Goal: Task Accomplishment & Management: Use online tool/utility

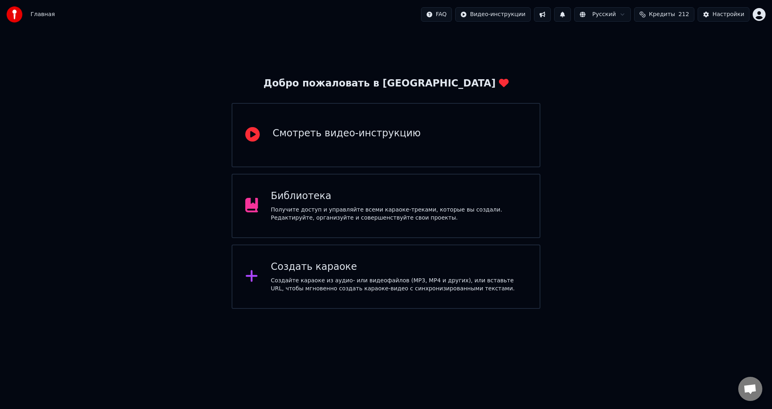
click at [463, 201] on div "Библиотека" at bounding box center [399, 196] width 256 height 13
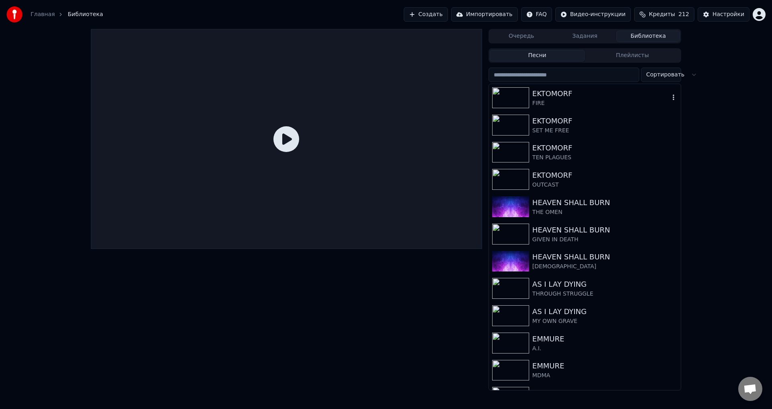
click at [541, 95] on div "EKTOMORF" at bounding box center [600, 93] width 137 height 11
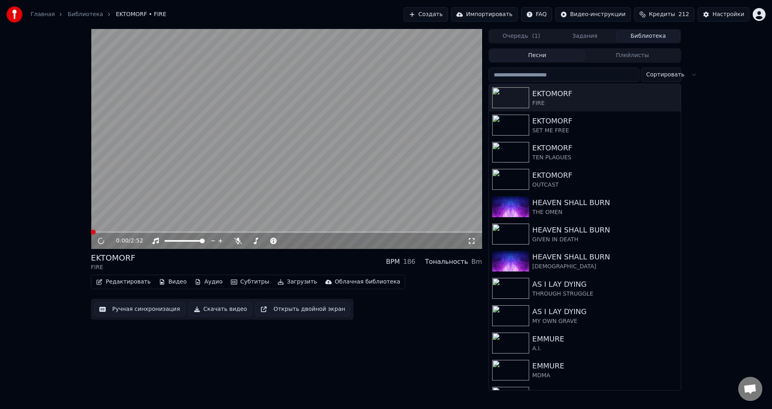
click at [322, 175] on video at bounding box center [286, 139] width 391 height 220
click at [336, 231] on span at bounding box center [286, 232] width 391 height 2
click at [358, 231] on span at bounding box center [286, 232] width 391 height 2
click at [290, 260] on div "EKTOMORF FIRE BPM 186 Тональность Bm" at bounding box center [286, 261] width 391 height 19
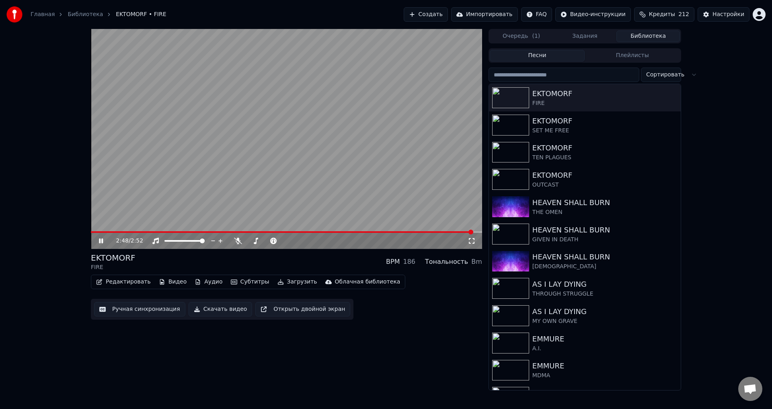
click at [137, 305] on button "Ручная синхронизация" at bounding box center [139, 309] width 91 height 14
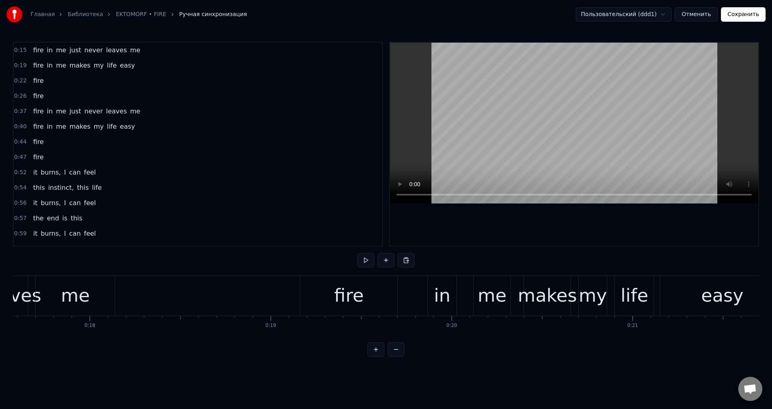
scroll to position [0, 3025]
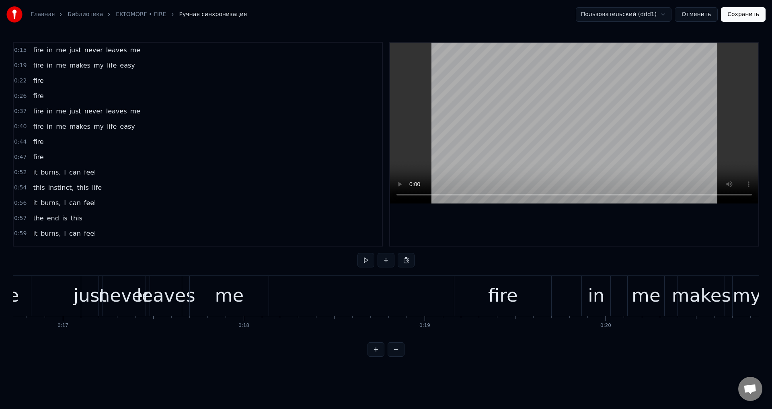
click at [87, 303] on div "just" at bounding box center [90, 295] width 33 height 27
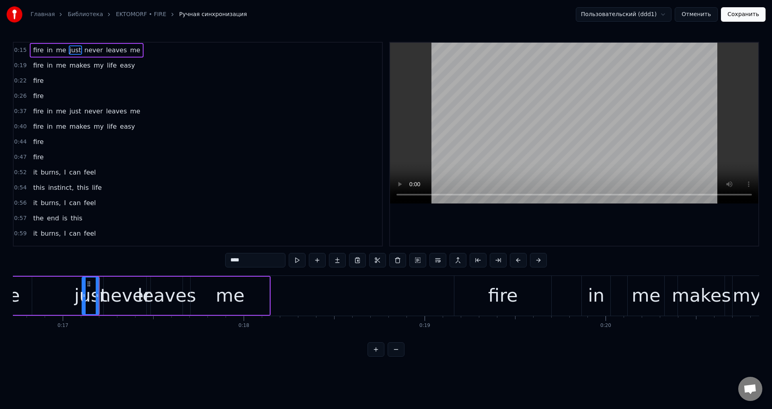
click at [111, 291] on div "never" at bounding box center [125, 295] width 52 height 27
drag, startPoint x: 143, startPoint y: 293, endPoint x: 131, endPoint y: 294, distance: 12.2
click at [131, 294] on icon at bounding box center [132, 295] width 3 height 6
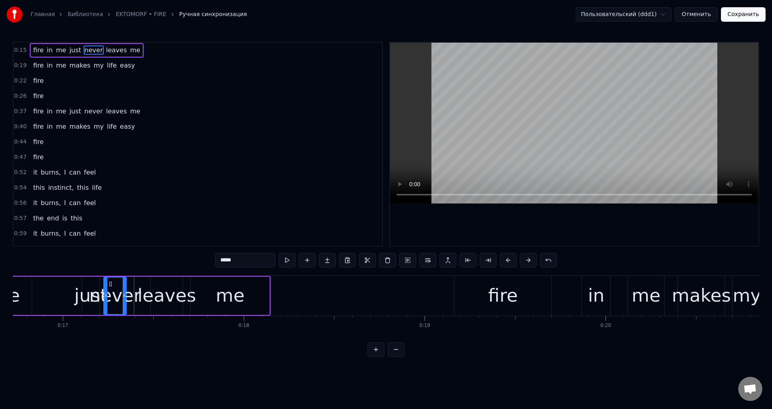
drag, startPoint x: 131, startPoint y: 297, endPoint x: 123, endPoint y: 298, distance: 8.1
click at [123, 298] on icon at bounding box center [124, 295] width 3 height 6
click at [153, 293] on div "leaves" at bounding box center [166, 295] width 59 height 27
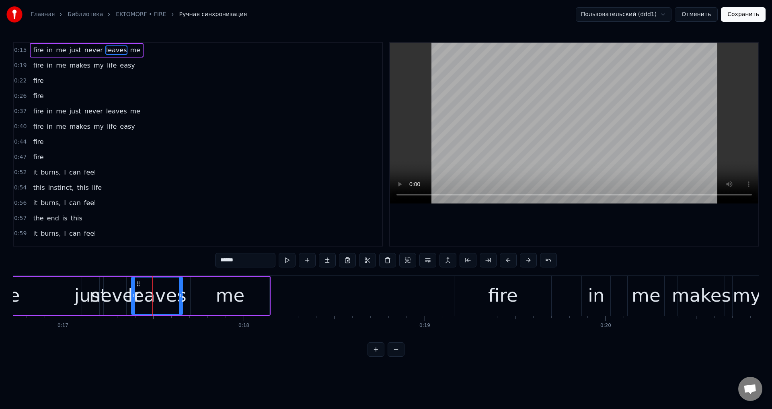
drag, startPoint x: 152, startPoint y: 292, endPoint x: 133, endPoint y: 296, distance: 19.8
click at [133, 296] on div at bounding box center [133, 295] width 3 height 37
drag, startPoint x: 180, startPoint y: 296, endPoint x: 165, endPoint y: 299, distance: 15.9
click at [165, 299] on div at bounding box center [165, 295] width 3 height 37
click at [195, 294] on div "me" at bounding box center [229, 295] width 79 height 38
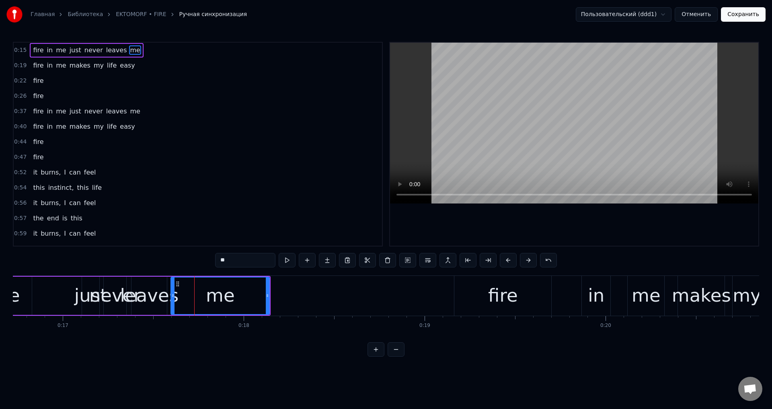
drag, startPoint x: 191, startPoint y: 296, endPoint x: 171, endPoint y: 298, distance: 19.8
click at [171, 298] on icon at bounding box center [172, 295] width 3 height 6
drag, startPoint x: 173, startPoint y: 297, endPoint x: 188, endPoint y: 297, distance: 14.9
click at [188, 297] on icon at bounding box center [187, 295] width 3 height 6
click at [162, 297] on div "leaves" at bounding box center [149, 295] width 59 height 27
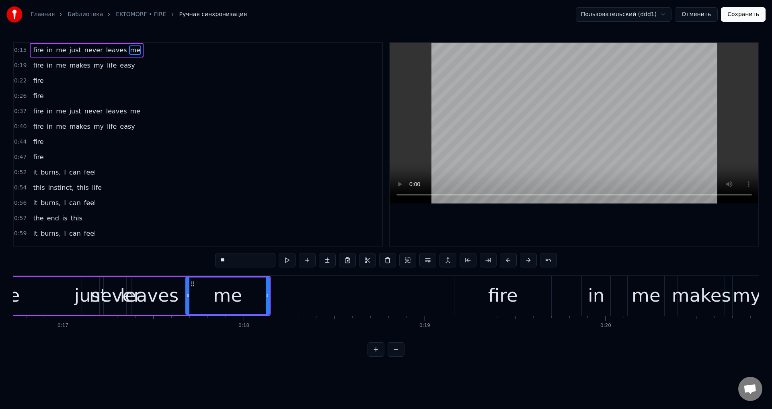
type input "******"
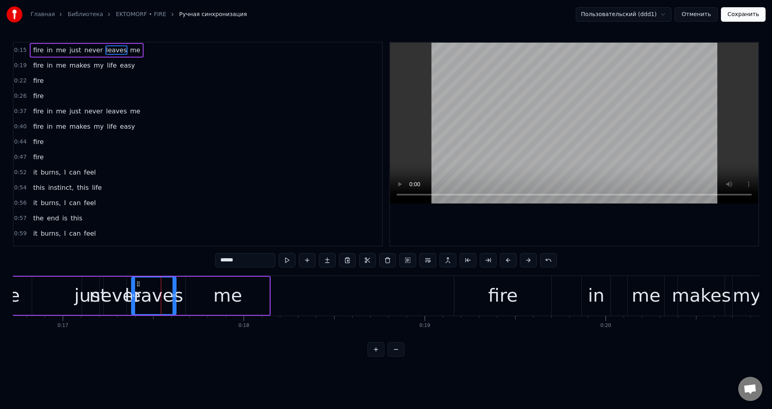
drag, startPoint x: 166, startPoint y: 297, endPoint x: 178, endPoint y: 297, distance: 11.3
click at [176, 297] on icon at bounding box center [173, 295] width 3 height 6
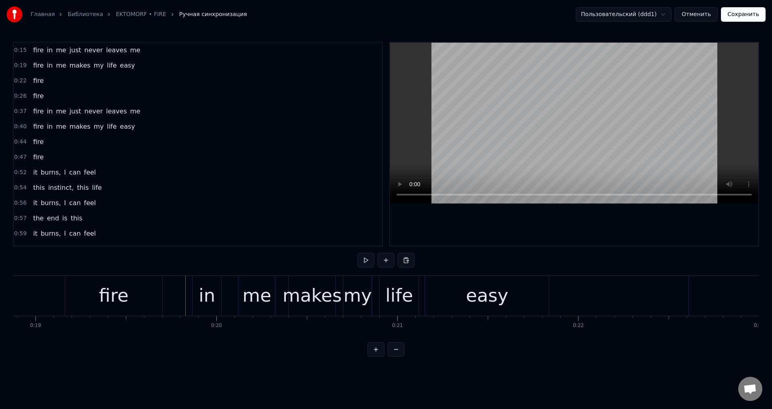
scroll to position [0, 3453]
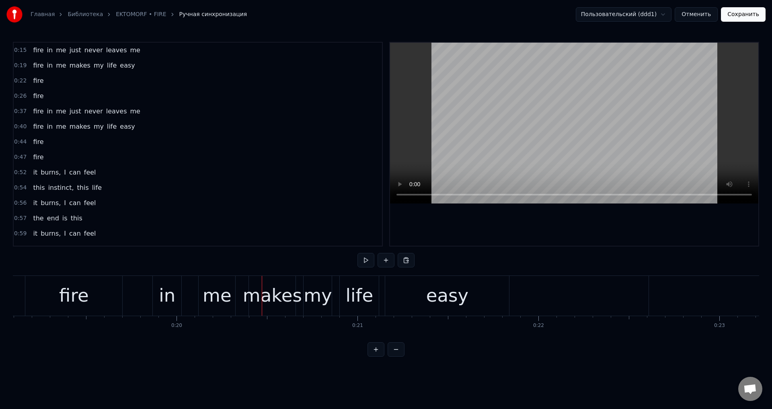
click at [271, 287] on div "makes" at bounding box center [272, 295] width 59 height 27
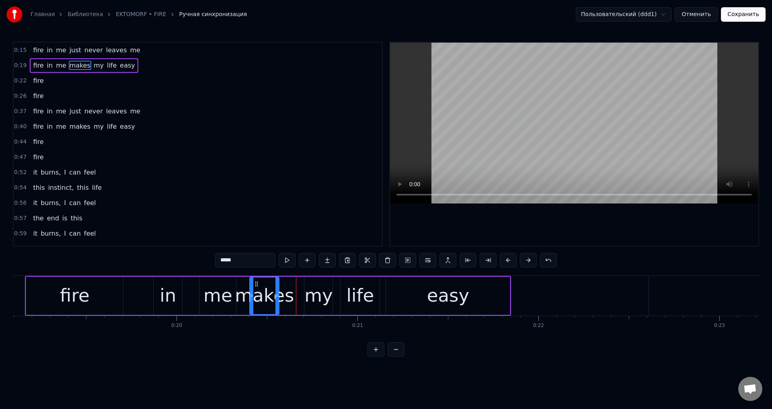
drag, startPoint x: 295, startPoint y: 293, endPoint x: 277, endPoint y: 298, distance: 18.1
click at [277, 298] on icon at bounding box center [276, 295] width 3 height 6
drag, startPoint x: 277, startPoint y: 298, endPoint x: 273, endPoint y: 299, distance: 4.2
click at [273, 299] on div at bounding box center [272, 295] width 3 height 37
click at [310, 297] on div "my" at bounding box center [318, 295] width 28 height 27
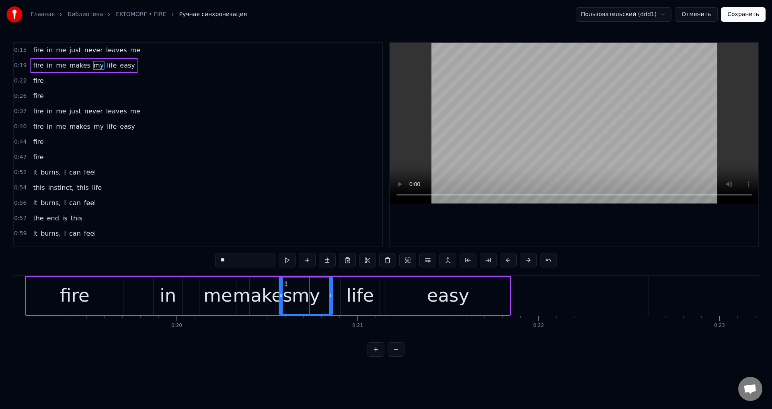
drag, startPoint x: 305, startPoint y: 294, endPoint x: 279, endPoint y: 297, distance: 25.6
click at [279, 297] on icon at bounding box center [280, 295] width 3 height 6
drag, startPoint x: 329, startPoint y: 293, endPoint x: 310, endPoint y: 297, distance: 19.4
click at [310, 297] on icon at bounding box center [311, 295] width 3 height 6
click at [308, 298] on icon at bounding box center [309, 295] width 3 height 6
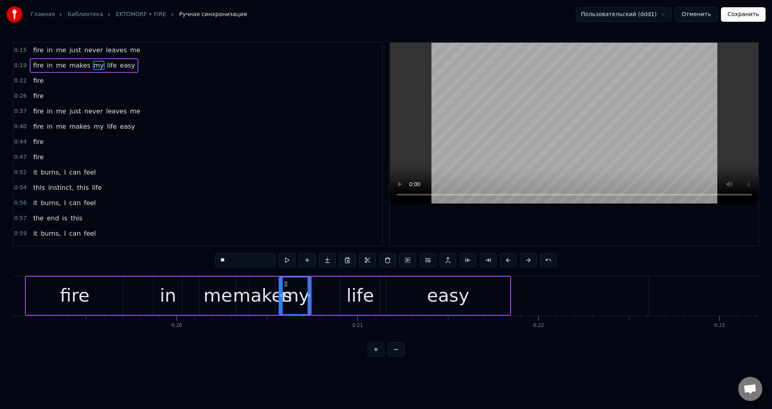
click at [354, 296] on div "life" at bounding box center [360, 295] width 28 height 27
type input "****"
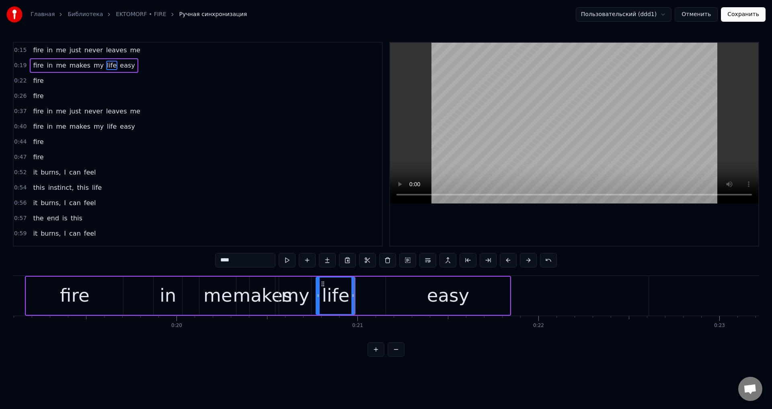
drag, startPoint x: 346, startPoint y: 285, endPoint x: 322, endPoint y: 289, distance: 24.9
click at [322, 289] on div "life" at bounding box center [335, 295] width 38 height 37
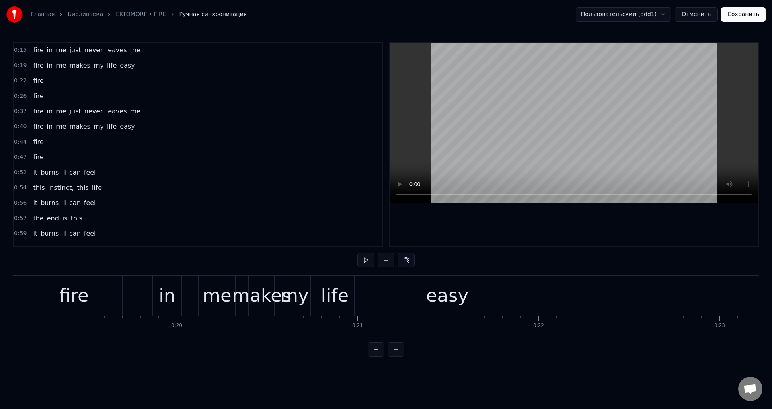
click at [350, 294] on div "life" at bounding box center [334, 296] width 39 height 40
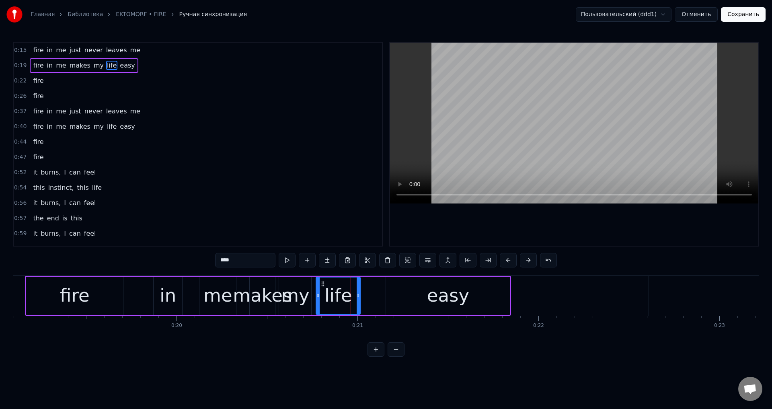
drag, startPoint x: 350, startPoint y: 294, endPoint x: 362, endPoint y: 295, distance: 11.7
click at [360, 295] on icon at bounding box center [357, 295] width 3 height 6
click at [397, 293] on div "easy" at bounding box center [448, 295] width 124 height 38
type input "****"
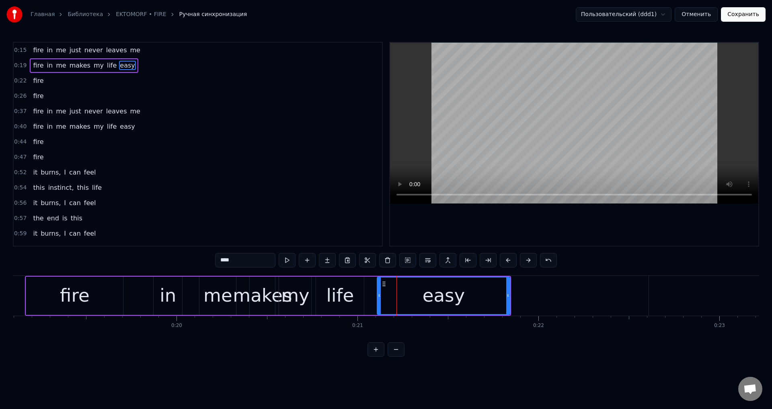
drag, startPoint x: 387, startPoint y: 295, endPoint x: 379, endPoint y: 296, distance: 7.8
click at [379, 296] on icon at bounding box center [378, 295] width 3 height 6
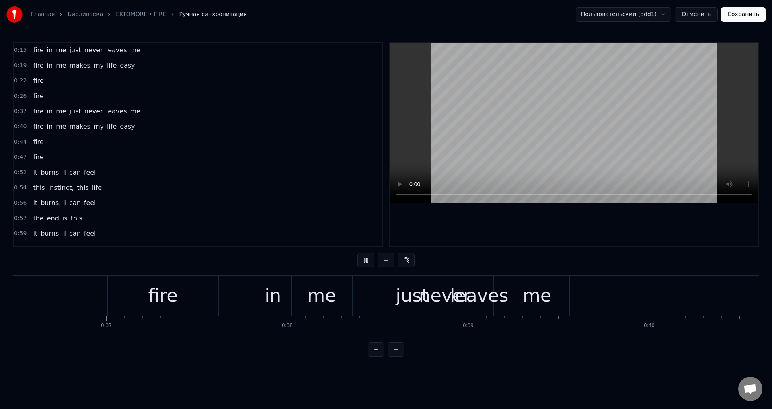
scroll to position [0, 6626]
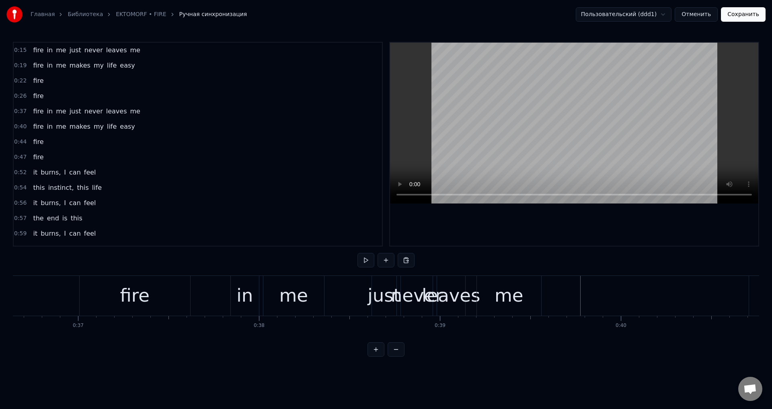
click at [379, 294] on div "just" at bounding box center [383, 295] width 33 height 27
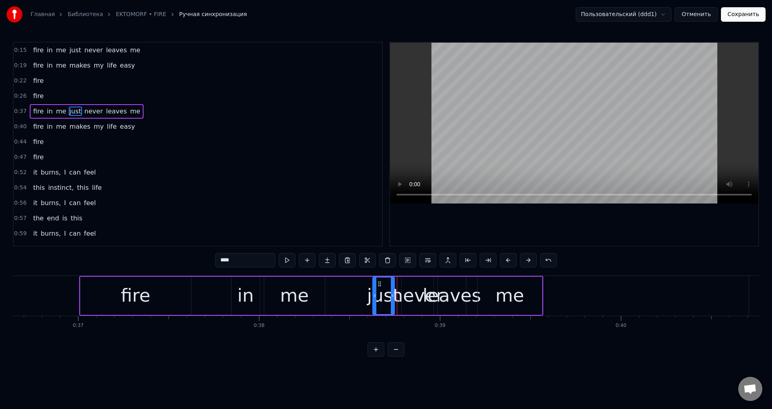
drag, startPoint x: 395, startPoint y: 295, endPoint x: 390, endPoint y: 297, distance: 4.7
click at [391, 297] on icon at bounding box center [392, 295] width 3 height 6
click at [417, 296] on div "never" at bounding box center [417, 295] width 52 height 27
click at [399, 295] on icon at bounding box center [400, 295] width 3 height 6
drag, startPoint x: 431, startPoint y: 297, endPoint x: 424, endPoint y: 297, distance: 6.9
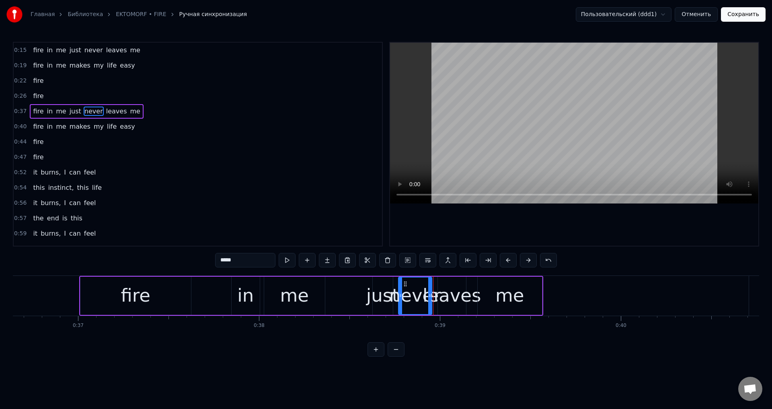
click at [428, 297] on icon at bounding box center [429, 295] width 3 height 6
drag, startPoint x: 423, startPoint y: 298, endPoint x: 418, endPoint y: 299, distance: 5.9
click at [418, 299] on div "never" at bounding box center [414, 295] width 52 height 27
drag, startPoint x: 428, startPoint y: 295, endPoint x: 420, endPoint y: 296, distance: 8.1
click at [420, 296] on icon at bounding box center [419, 295] width 3 height 6
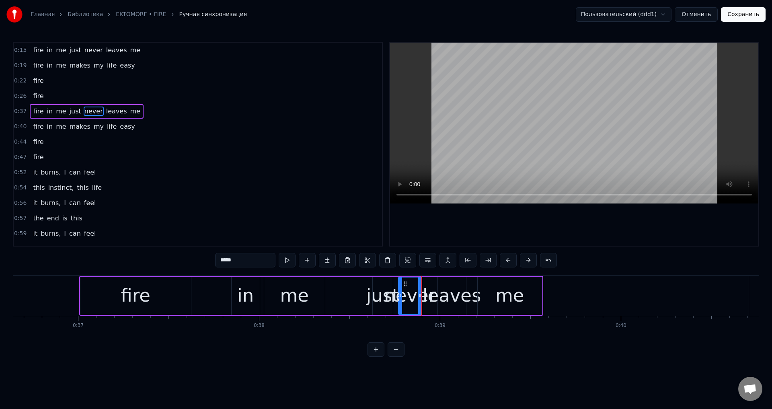
click at [444, 291] on div "leaves" at bounding box center [451, 295] width 59 height 27
drag, startPoint x: 442, startPoint y: 284, endPoint x: 432, endPoint y: 287, distance: 10.5
click at [432, 287] on div "leaves" at bounding box center [441, 295] width 27 height 37
click at [494, 300] on div "me" at bounding box center [509, 295] width 64 height 38
type input "**"
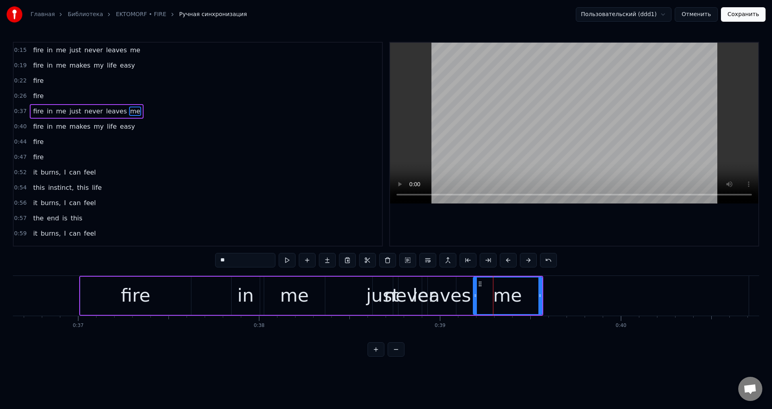
drag, startPoint x: 478, startPoint y: 293, endPoint x: 474, endPoint y: 295, distance: 5.2
click at [474, 295] on icon at bounding box center [474, 295] width 3 height 6
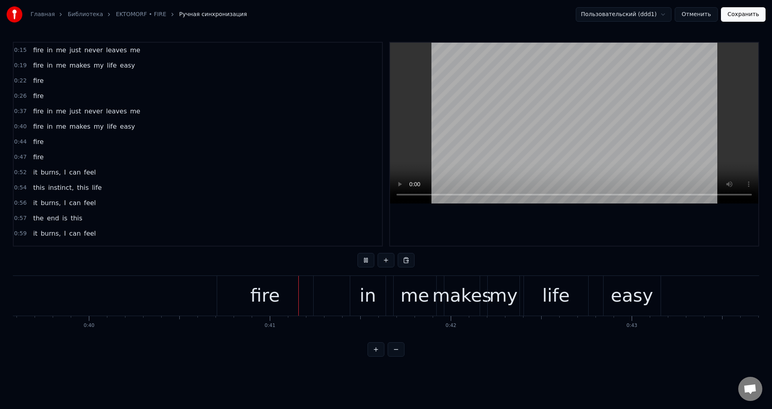
scroll to position [0, 7296]
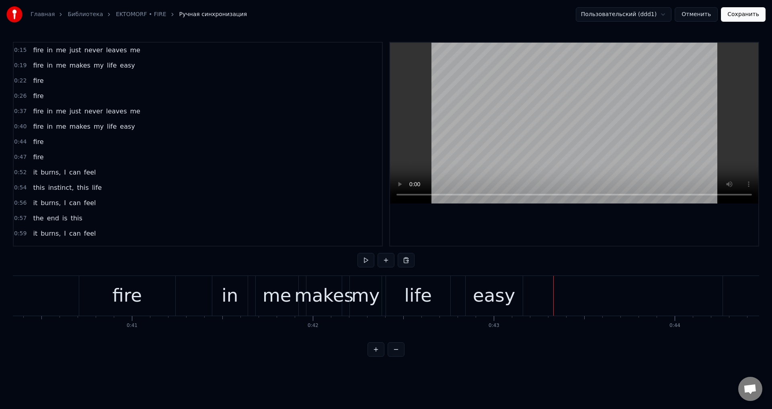
click at [228, 296] on div "in" at bounding box center [229, 295] width 16 height 27
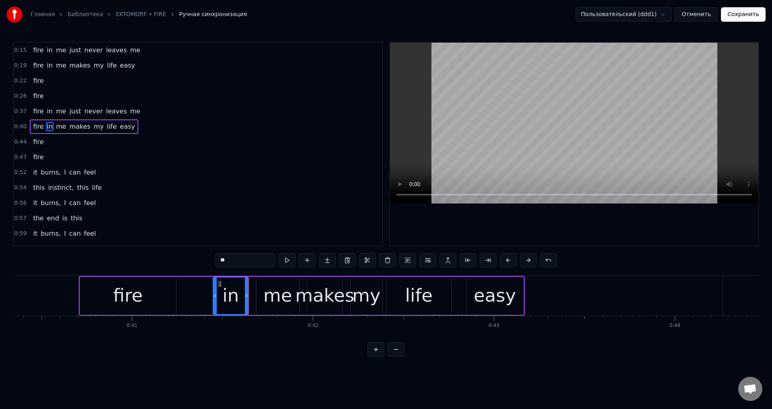
click at [275, 289] on div "me" at bounding box center [277, 295] width 29 height 27
click at [219, 284] on div "in" at bounding box center [230, 295] width 35 height 38
click at [215, 285] on icon at bounding box center [216, 284] width 6 height 6
click at [262, 287] on div "me" at bounding box center [277, 295] width 43 height 38
drag, startPoint x: 262, startPoint y: 285, endPoint x: 257, endPoint y: 286, distance: 5.9
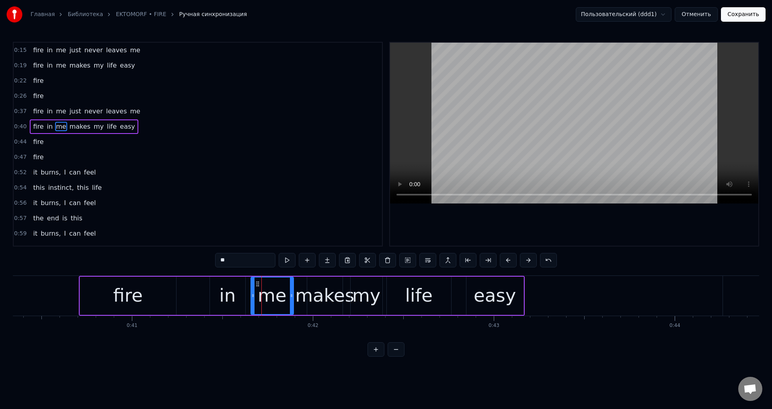
click at [257, 286] on icon at bounding box center [257, 284] width 6 height 6
click at [324, 293] on div "makes" at bounding box center [324, 295] width 59 height 27
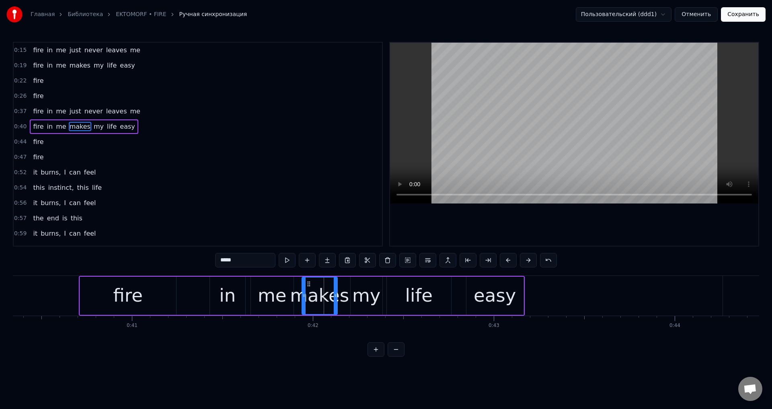
drag, startPoint x: 312, startPoint y: 285, endPoint x: 307, endPoint y: 286, distance: 5.8
click at [307, 286] on icon at bounding box center [308, 284] width 6 height 6
click at [356, 292] on div "my" at bounding box center [366, 295] width 28 height 27
drag, startPoint x: 354, startPoint y: 282, endPoint x: 350, endPoint y: 285, distance: 5.4
click at [350, 285] on div "my" at bounding box center [366, 295] width 33 height 38
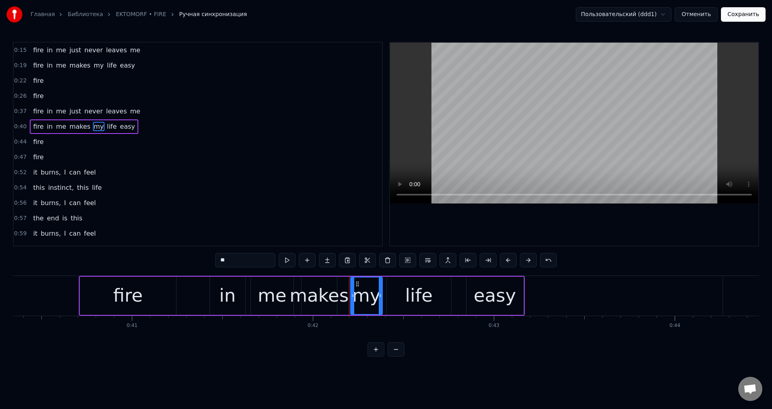
click at [358, 290] on div "my" at bounding box center [366, 295] width 28 height 27
click at [350, 295] on icon at bounding box center [351, 295] width 3 height 6
drag, startPoint x: 379, startPoint y: 293, endPoint x: 370, endPoint y: 296, distance: 9.6
click at [370, 296] on icon at bounding box center [370, 295] width 3 height 6
click at [398, 291] on div "life" at bounding box center [419, 295] width 64 height 38
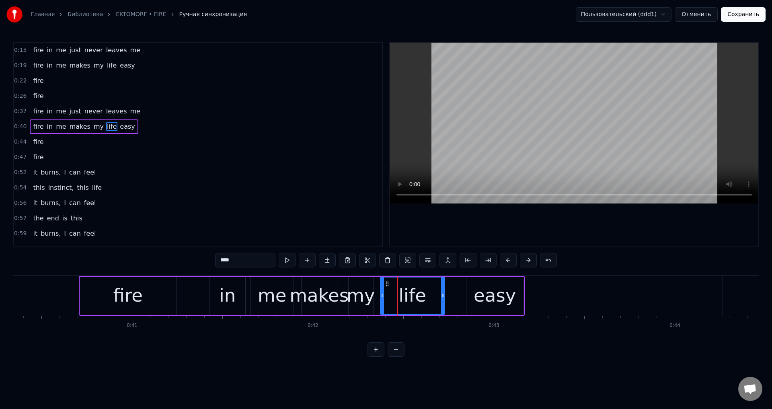
drag, startPoint x: 393, startPoint y: 282, endPoint x: 386, endPoint y: 285, distance: 6.9
click at [386, 285] on icon at bounding box center [387, 284] width 6 height 6
drag, startPoint x: 442, startPoint y: 295, endPoint x: 416, endPoint y: 300, distance: 26.6
click at [416, 300] on div at bounding box center [416, 295] width 3 height 37
click at [412, 300] on div at bounding box center [413, 295] width 3 height 37
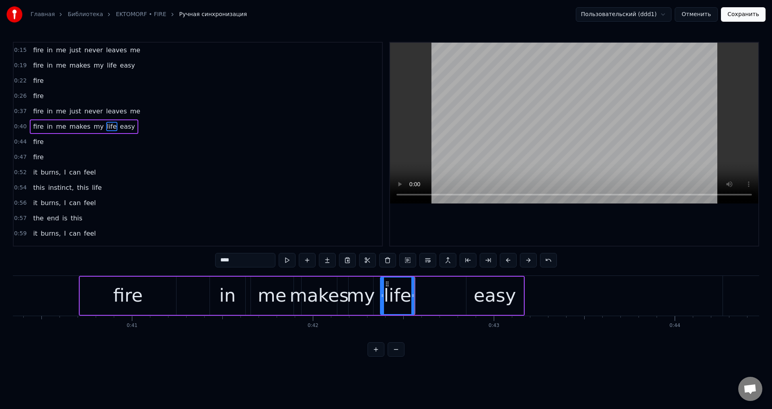
click at [479, 285] on div "easy" at bounding box center [494, 295] width 42 height 27
type input "****"
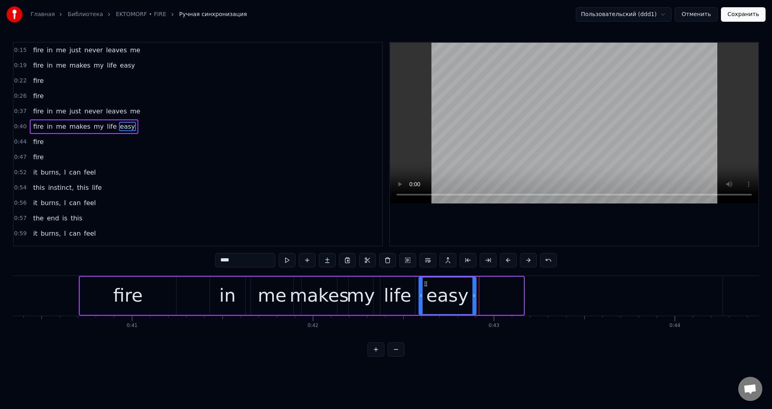
drag, startPoint x: 470, startPoint y: 285, endPoint x: 422, endPoint y: 296, distance: 48.6
click at [422, 296] on div "easy" at bounding box center [447, 295] width 56 height 37
drag, startPoint x: 473, startPoint y: 291, endPoint x: 509, endPoint y: 293, distance: 35.8
click at [509, 293] on div at bounding box center [507, 295] width 3 height 37
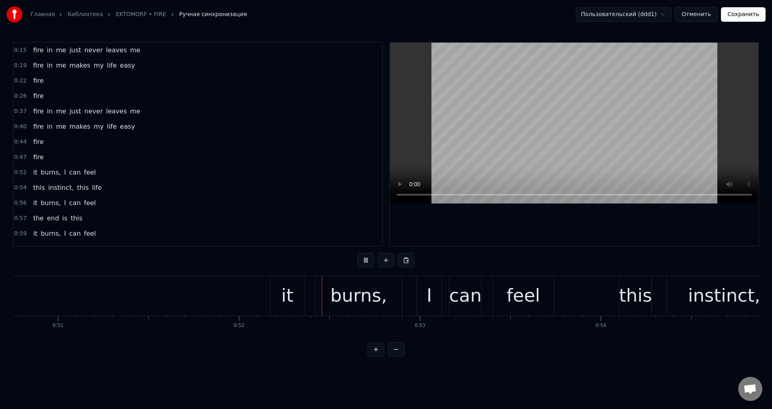
scroll to position [0, 9341]
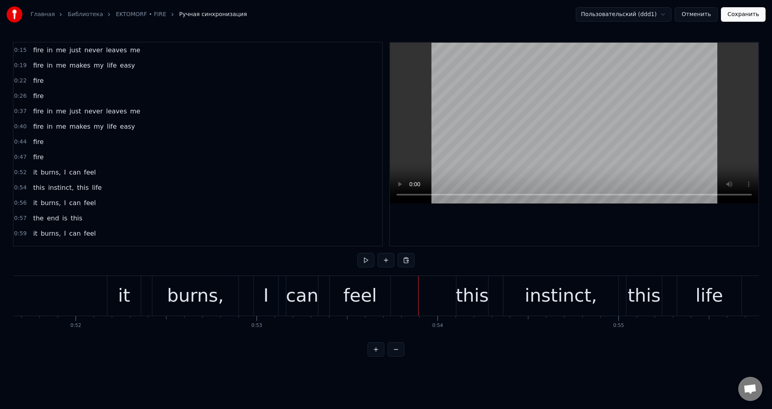
click at [192, 296] on div "burns," at bounding box center [195, 295] width 57 height 27
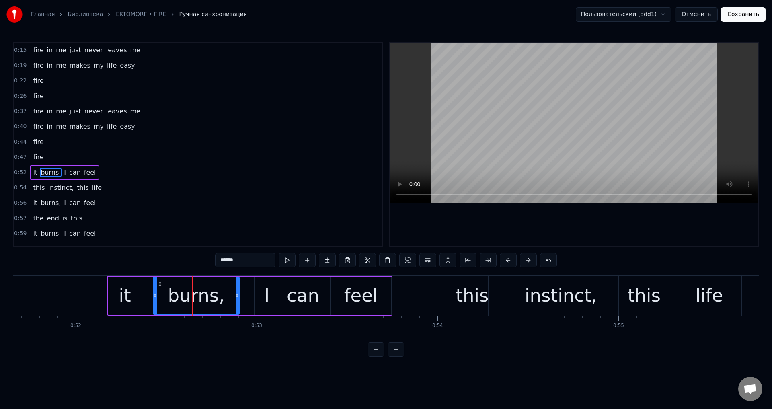
scroll to position [28, 0]
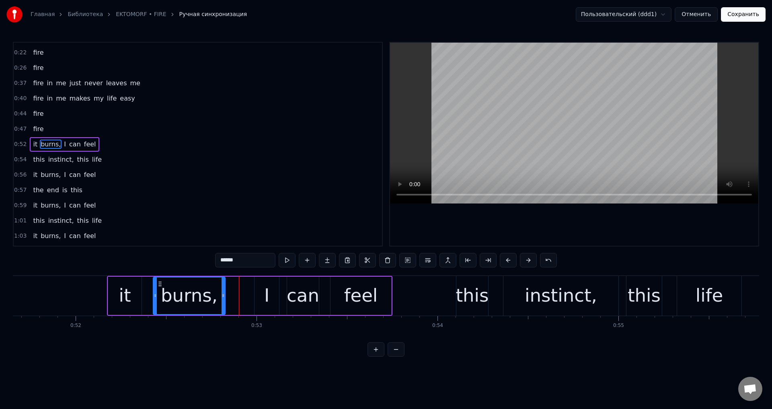
drag, startPoint x: 238, startPoint y: 290, endPoint x: 223, endPoint y: 294, distance: 14.5
click at [223, 294] on div at bounding box center [222, 295] width 3 height 37
click at [254, 287] on div "I" at bounding box center [266, 295] width 25 height 38
type input "*"
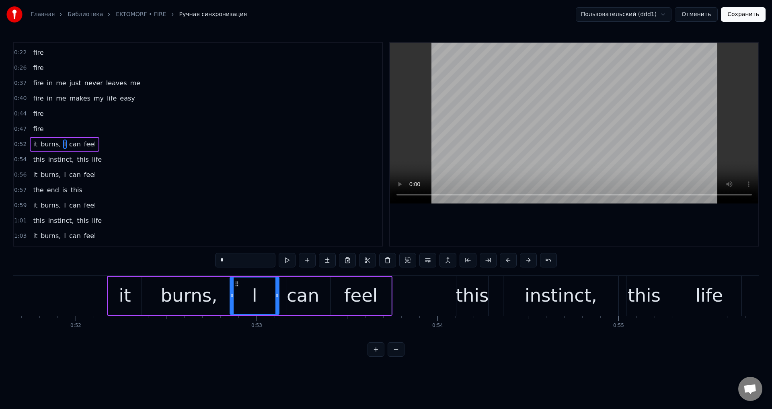
drag, startPoint x: 256, startPoint y: 288, endPoint x: 232, endPoint y: 295, distance: 25.4
click at [232, 295] on div at bounding box center [231, 295] width 3 height 37
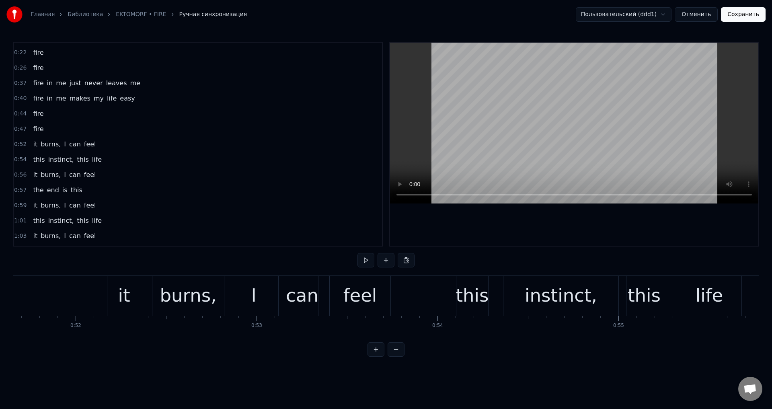
click at [273, 293] on div "I" at bounding box center [253, 296] width 49 height 40
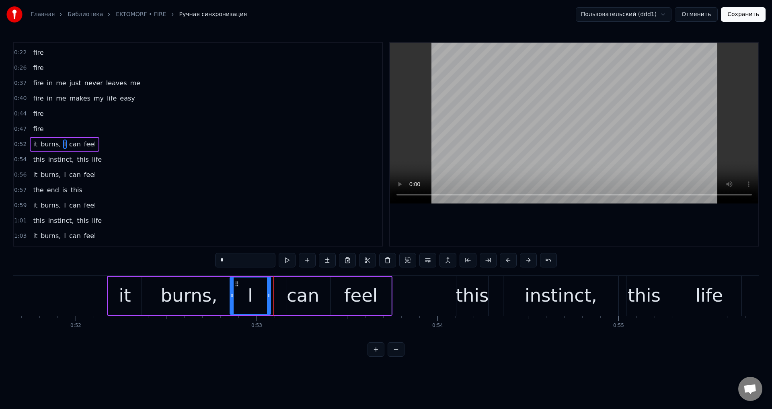
drag, startPoint x: 278, startPoint y: 292, endPoint x: 269, endPoint y: 295, distance: 8.9
click at [269, 295] on icon at bounding box center [268, 295] width 3 height 6
click at [289, 291] on div "can" at bounding box center [303, 295] width 33 height 27
drag, startPoint x: 292, startPoint y: 284, endPoint x: 286, endPoint y: 284, distance: 6.4
click at [286, 284] on icon at bounding box center [287, 284] width 6 height 6
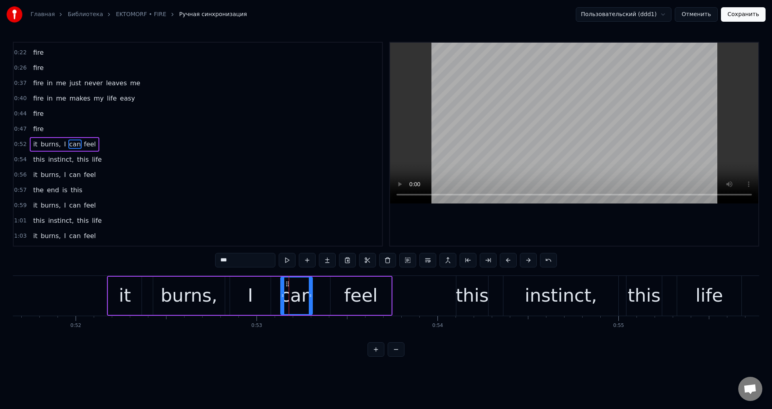
click at [338, 289] on div "feel" at bounding box center [360, 295] width 61 height 38
type input "****"
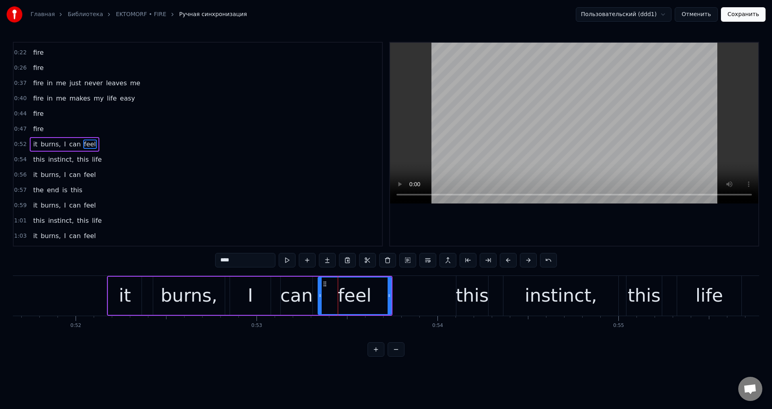
drag, startPoint x: 333, startPoint y: 288, endPoint x: 321, endPoint y: 290, distance: 12.6
click at [321, 290] on div at bounding box center [319, 295] width 3 height 37
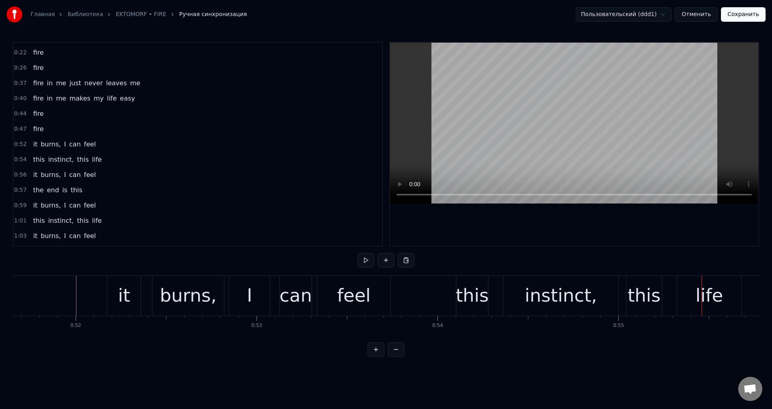
click at [463, 288] on div "this" at bounding box center [471, 295] width 33 height 27
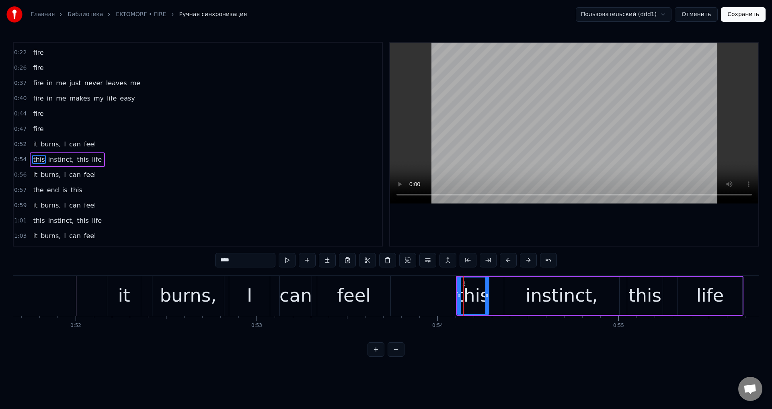
scroll to position [43, 0]
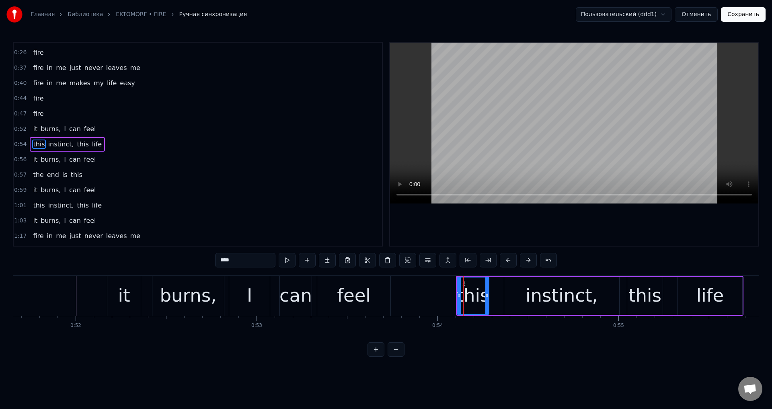
click at [518, 287] on div "instinct," at bounding box center [561, 295] width 115 height 38
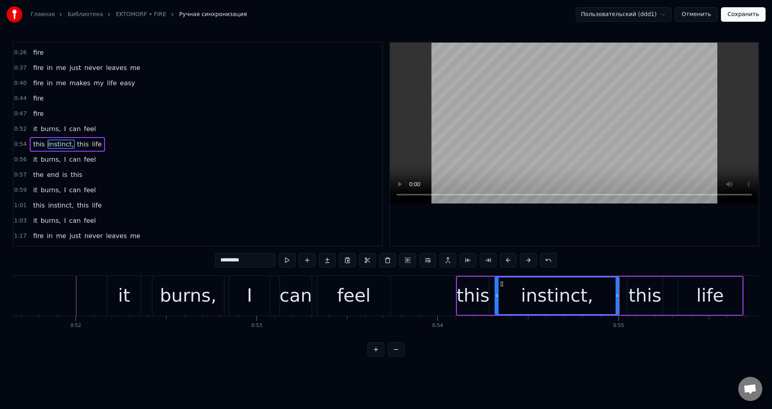
drag, startPoint x: 505, startPoint y: 291, endPoint x: 496, endPoint y: 294, distance: 9.6
click at [496, 294] on div at bounding box center [496, 295] width 3 height 37
drag, startPoint x: 616, startPoint y: 292, endPoint x: 577, endPoint y: 297, distance: 39.6
click at [577, 297] on icon at bounding box center [577, 295] width 3 height 6
drag, startPoint x: 577, startPoint y: 297, endPoint x: 595, endPoint y: 297, distance: 18.1
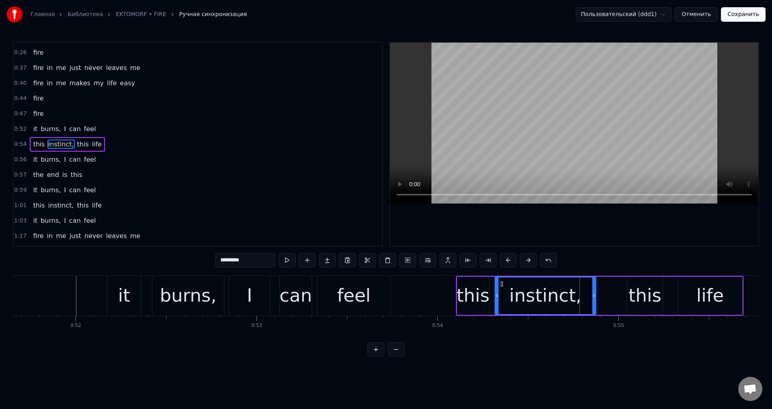
click at [595, 297] on icon at bounding box center [593, 295] width 3 height 6
click at [643, 285] on div "this" at bounding box center [644, 295] width 33 height 27
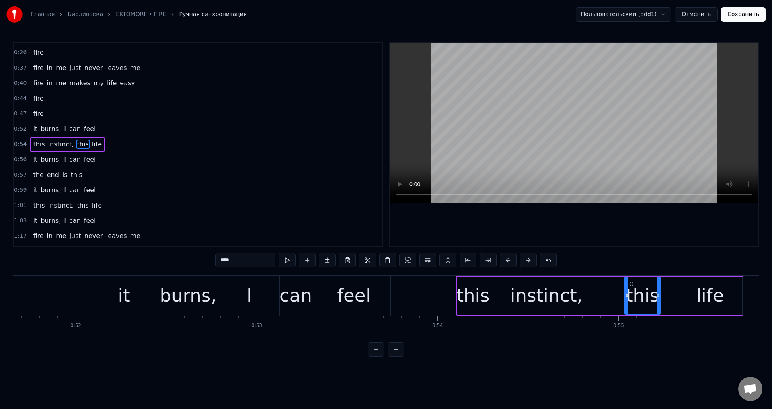
click at [629, 285] on icon at bounding box center [631, 284] width 6 height 6
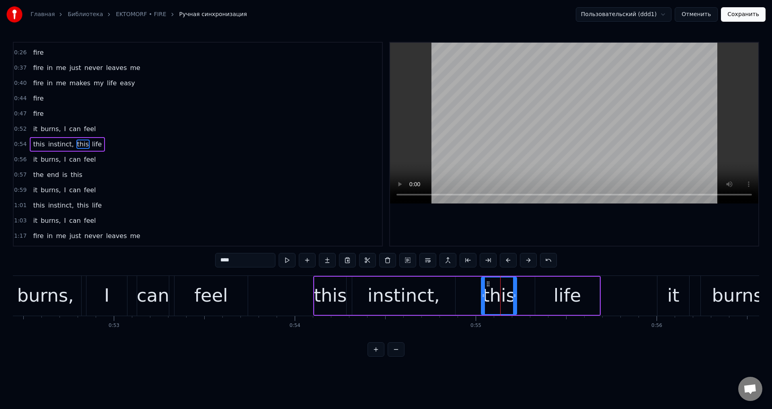
scroll to position [0, 9486]
click at [541, 289] on div "life" at bounding box center [565, 295] width 64 height 38
type input "****"
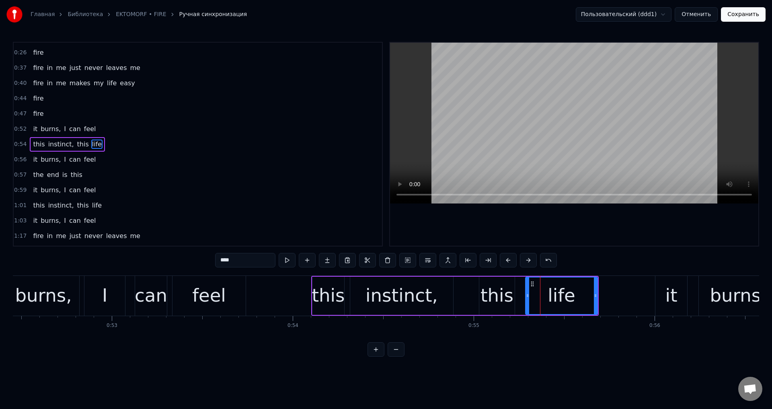
drag, startPoint x: 534, startPoint y: 293, endPoint x: 526, endPoint y: 296, distance: 9.3
click at [526, 296] on icon at bounding box center [527, 295] width 3 height 6
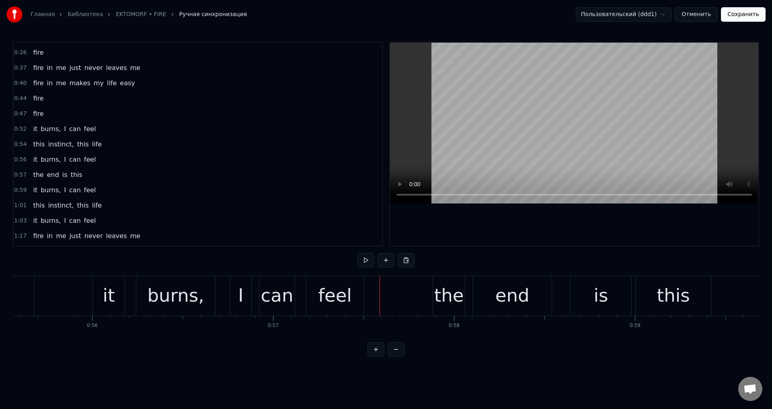
scroll to position [0, 9997]
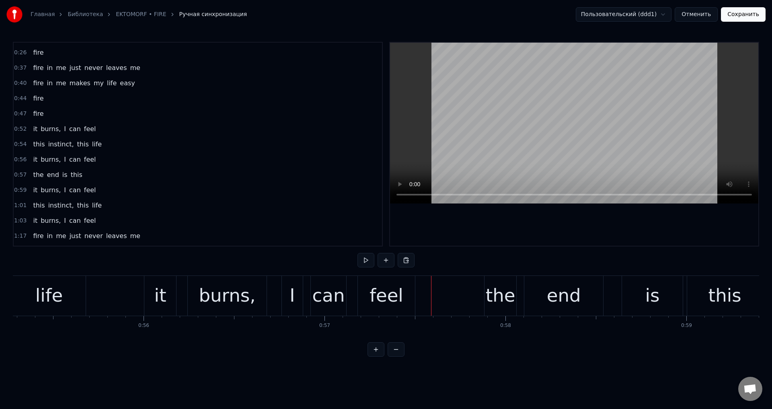
click at [150, 290] on div "it" at bounding box center [160, 296] width 32 height 40
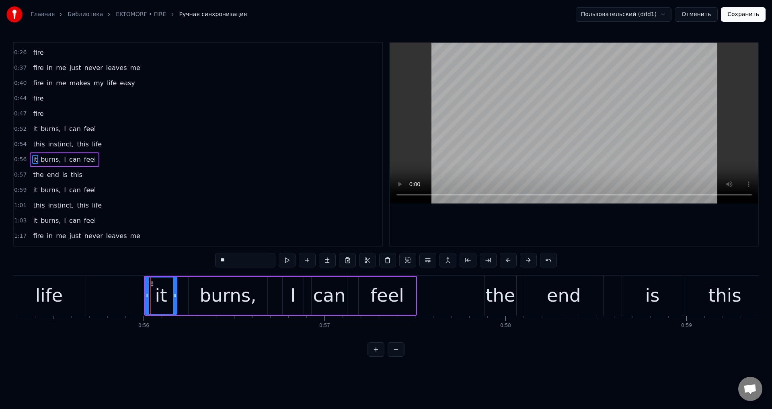
scroll to position [59, 0]
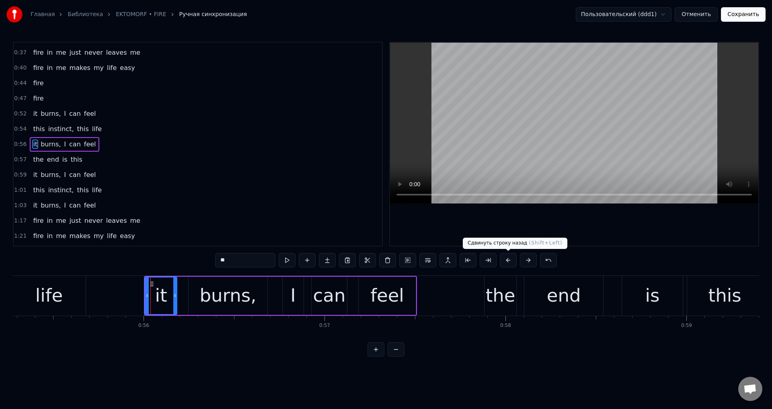
click at [512, 260] on button at bounding box center [508, 260] width 17 height 14
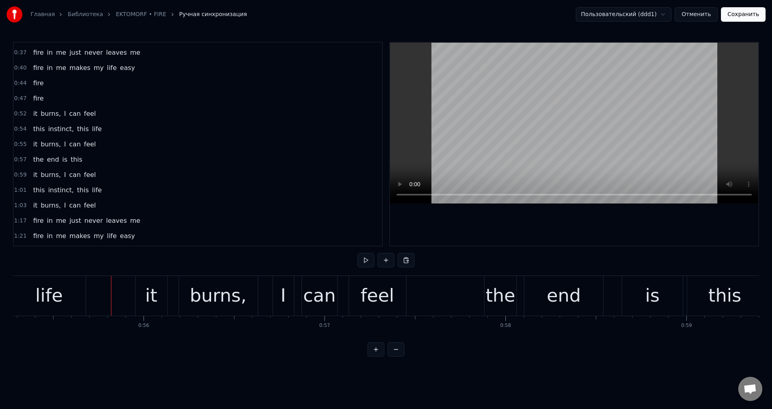
click at [143, 292] on div "it" at bounding box center [151, 296] width 32 height 40
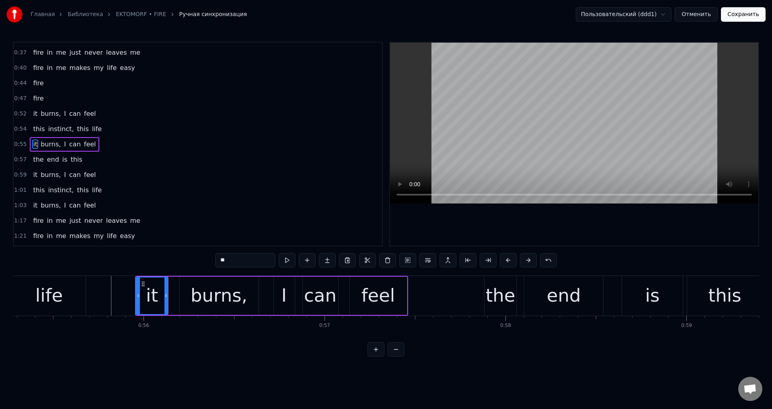
click at [216, 291] on div "burns," at bounding box center [218, 295] width 57 height 27
type input "******"
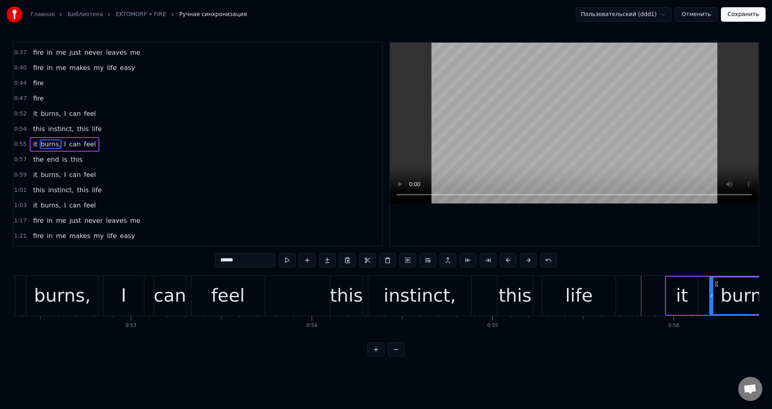
scroll to position [0, 9365]
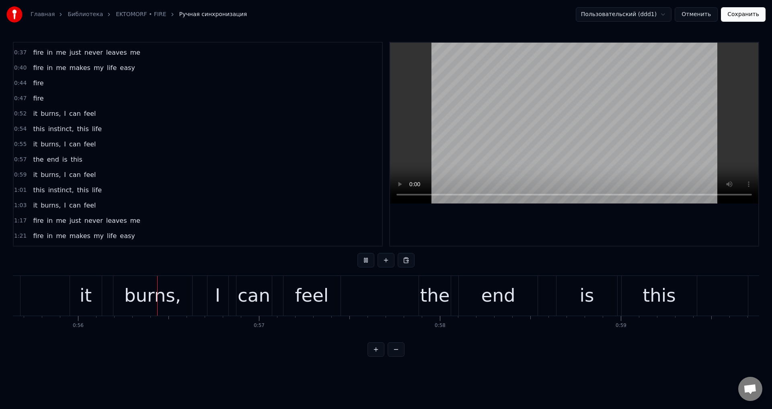
scroll to position [0, 10065]
click at [271, 295] on div "it burns, I can feel" at bounding box center [203, 296] width 273 height 40
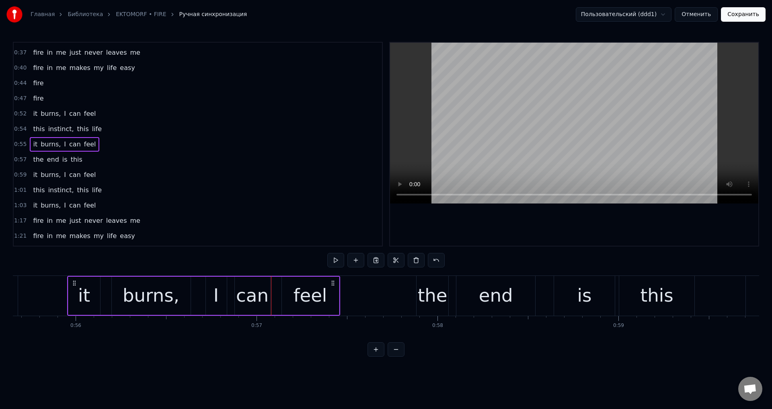
click at [303, 295] on div "feel" at bounding box center [310, 295] width 34 height 27
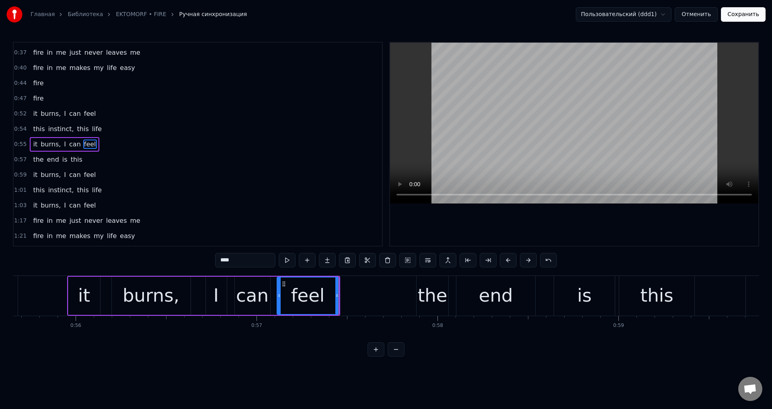
drag, startPoint x: 284, startPoint y: 296, endPoint x: 279, endPoint y: 298, distance: 5.2
click at [279, 298] on icon at bounding box center [278, 295] width 3 height 6
click at [238, 290] on div "can" at bounding box center [252, 295] width 33 height 27
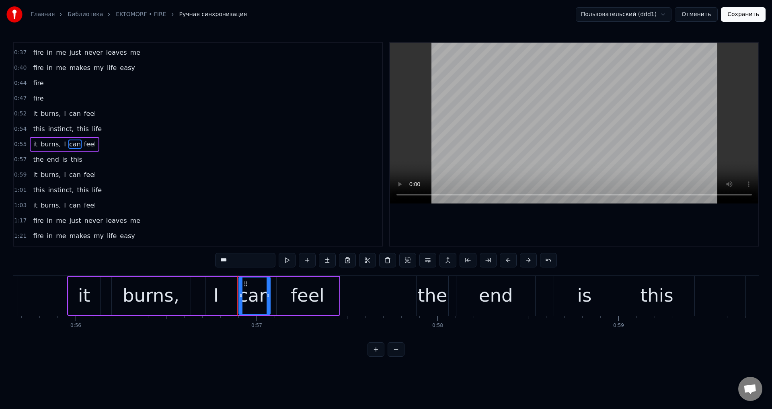
drag, startPoint x: 236, startPoint y: 295, endPoint x: 241, endPoint y: 296, distance: 5.2
click at [241, 296] on icon at bounding box center [240, 295] width 3 height 6
click at [219, 299] on div "I" at bounding box center [216, 295] width 21 height 38
click at [213, 284] on icon at bounding box center [214, 284] width 6 height 6
click at [173, 291] on div "burns," at bounding box center [151, 295] width 57 height 27
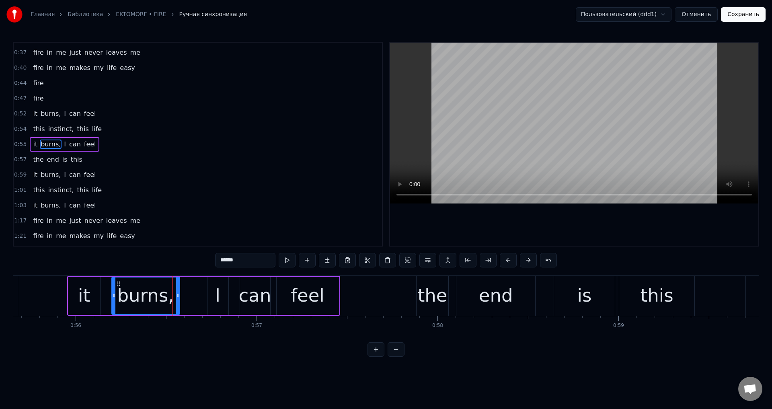
drag, startPoint x: 187, startPoint y: 293, endPoint x: 176, endPoint y: 297, distance: 11.7
click at [176, 297] on icon at bounding box center [177, 295] width 3 height 6
click at [225, 289] on div "I" at bounding box center [217, 295] width 21 height 38
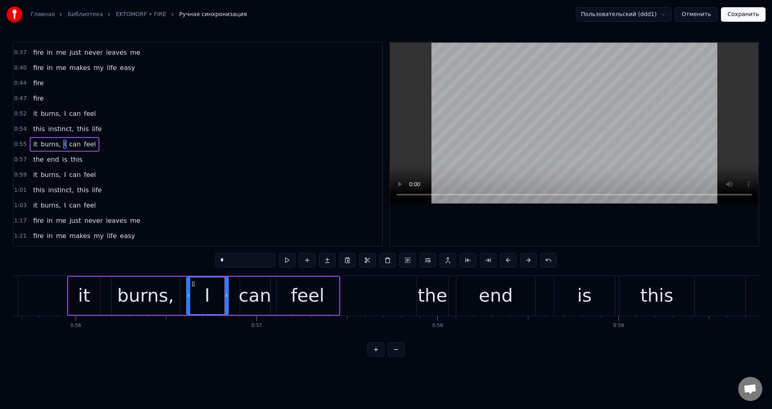
drag, startPoint x: 210, startPoint y: 292, endPoint x: 188, endPoint y: 298, distance: 22.0
click at [188, 298] on icon at bounding box center [188, 295] width 3 height 6
drag, startPoint x: 188, startPoint y: 297, endPoint x: 200, endPoint y: 299, distance: 11.3
click at [200, 299] on div at bounding box center [199, 295] width 3 height 37
click at [163, 297] on div "burns," at bounding box center [145, 295] width 57 height 27
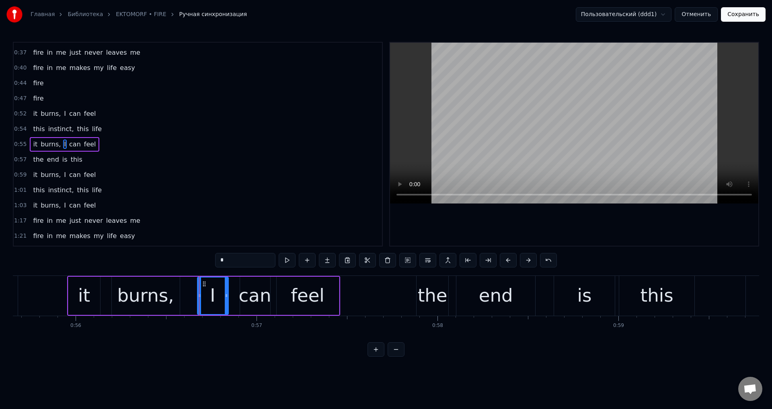
type input "******"
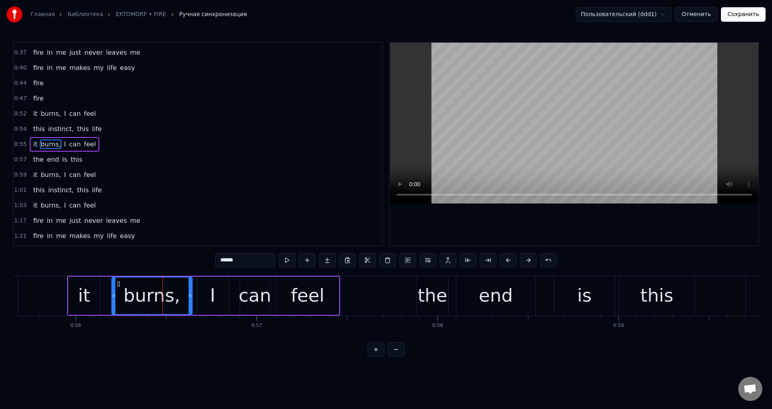
drag, startPoint x: 184, startPoint y: 294, endPoint x: 189, endPoint y: 295, distance: 4.4
click at [189, 295] on icon at bounding box center [189, 295] width 3 height 6
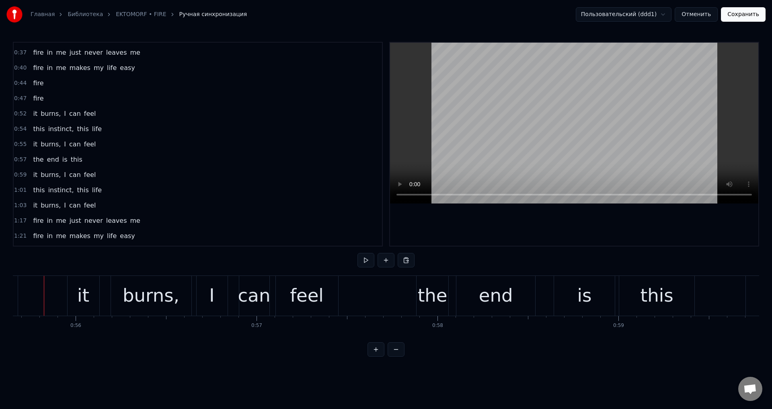
scroll to position [0, 10055]
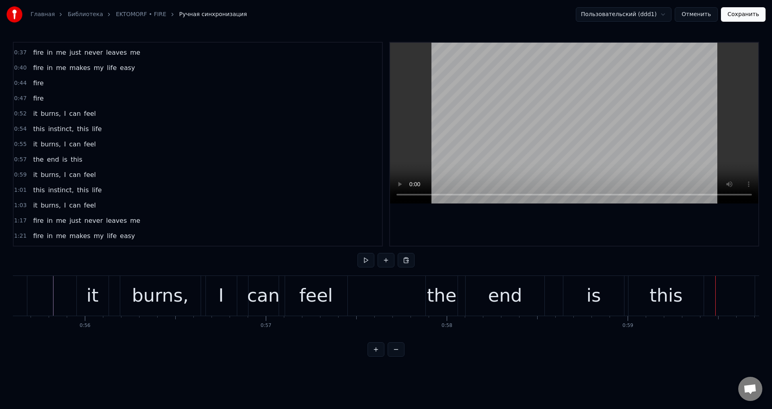
click at [438, 287] on div "the" at bounding box center [442, 295] width 30 height 27
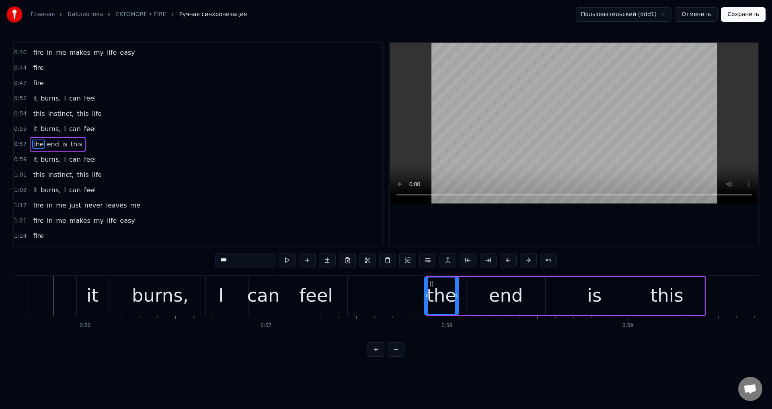
click at [425, 291] on div at bounding box center [426, 295] width 3 height 37
click at [479, 288] on div "end" at bounding box center [505, 295] width 79 height 38
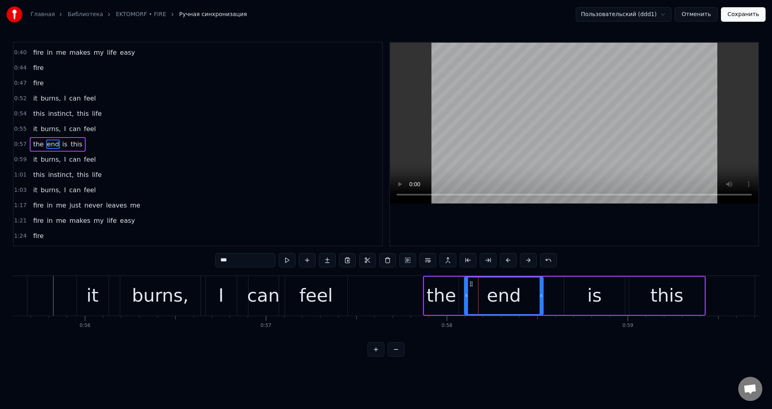
click at [470, 284] on icon at bounding box center [471, 284] width 6 height 6
drag, startPoint x: 541, startPoint y: 293, endPoint x: 536, endPoint y: 295, distance: 5.9
click at [536, 295] on icon at bounding box center [535, 295] width 3 height 6
click at [571, 287] on div "is" at bounding box center [594, 295] width 61 height 38
type input "**"
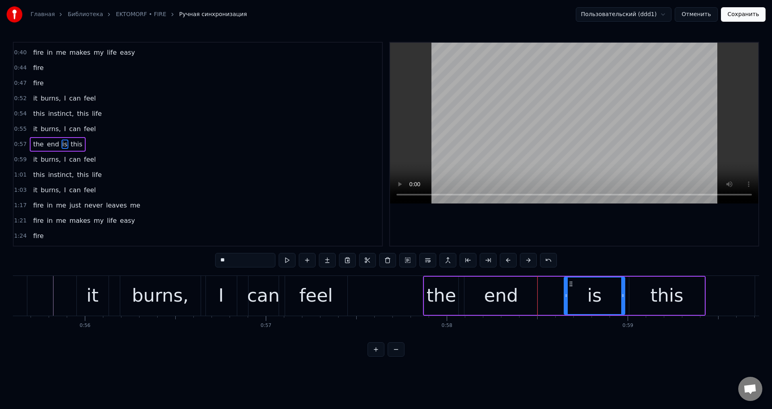
drag, startPoint x: 571, startPoint y: 283, endPoint x: 561, endPoint y: 286, distance: 10.2
click at [561, 285] on div "the end is this" at bounding box center [564, 296] width 283 height 40
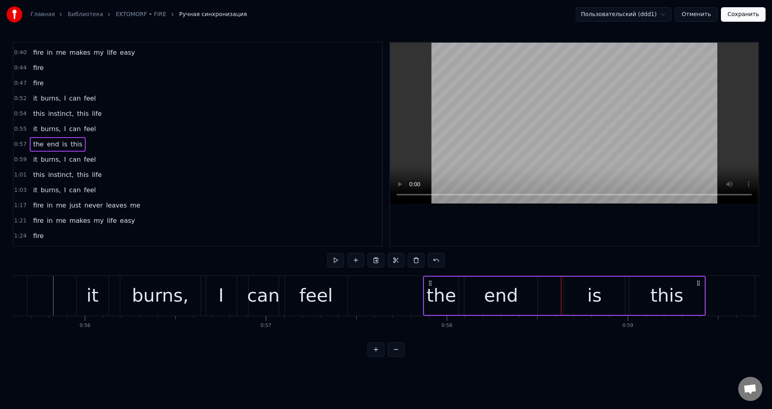
click at [586, 294] on div "is" at bounding box center [594, 295] width 61 height 38
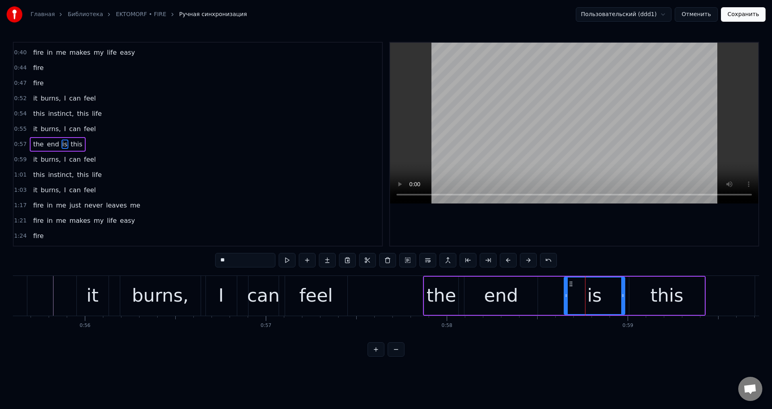
click at [567, 292] on icon at bounding box center [565, 295] width 3 height 6
drag, startPoint x: 567, startPoint y: 292, endPoint x: 553, endPoint y: 295, distance: 14.3
click at [553, 295] on icon at bounding box center [551, 295] width 3 height 6
drag, startPoint x: 621, startPoint y: 292, endPoint x: 599, endPoint y: 297, distance: 22.8
click at [599, 297] on div at bounding box center [600, 295] width 3 height 37
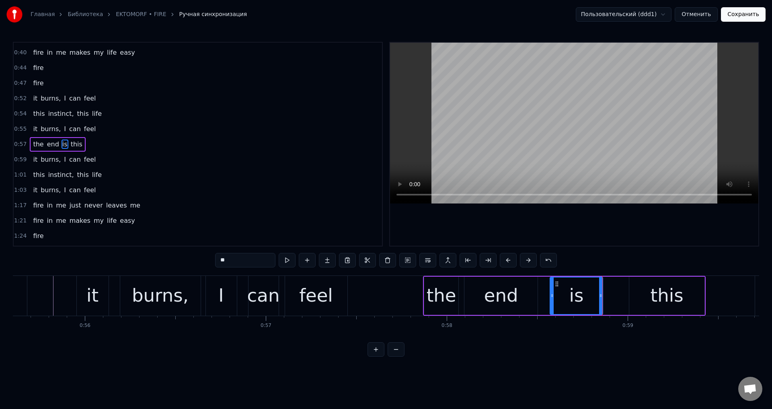
click at [641, 293] on div "this" at bounding box center [666, 295] width 75 height 38
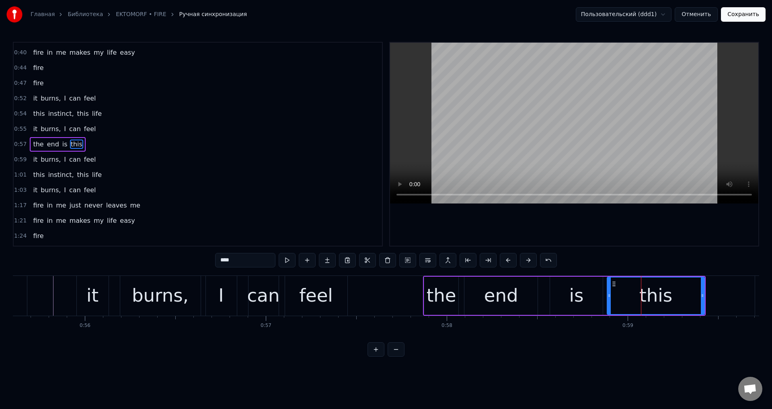
drag, startPoint x: 631, startPoint y: 292, endPoint x: 610, endPoint y: 295, distance: 20.3
click at [610, 295] on icon at bounding box center [608, 295] width 3 height 6
drag, startPoint x: 615, startPoint y: 295, endPoint x: 621, endPoint y: 295, distance: 6.0
click at [621, 295] on div "this" at bounding box center [656, 295] width 94 height 37
drag, startPoint x: 610, startPoint y: 296, endPoint x: 631, endPoint y: 296, distance: 20.5
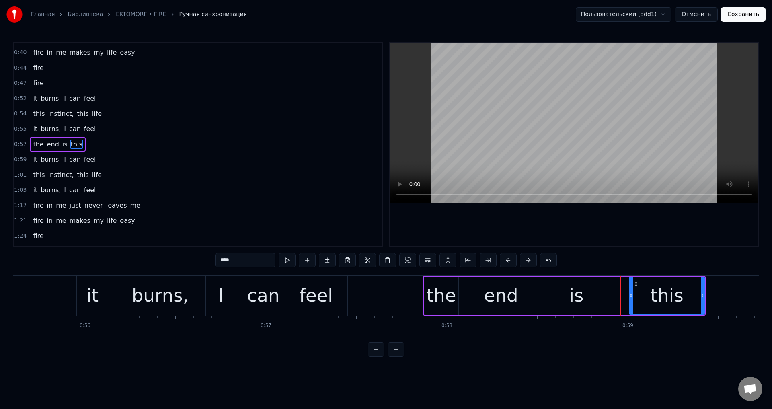
click at [631, 296] on icon at bounding box center [630, 295] width 3 height 6
click at [590, 296] on div "is" at bounding box center [576, 295] width 53 height 38
type input "**"
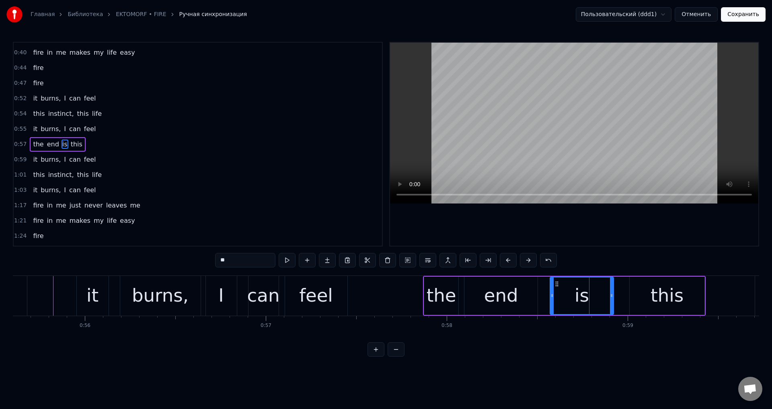
drag, startPoint x: 599, startPoint y: 295, endPoint x: 613, endPoint y: 295, distance: 14.1
click at [613, 295] on icon at bounding box center [611, 295] width 3 height 6
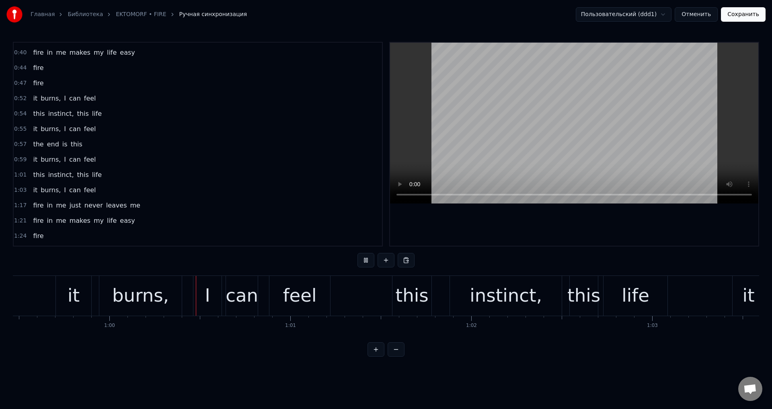
scroll to position [0, 10757]
click at [59, 285] on div "it" at bounding box center [70, 296] width 35 height 40
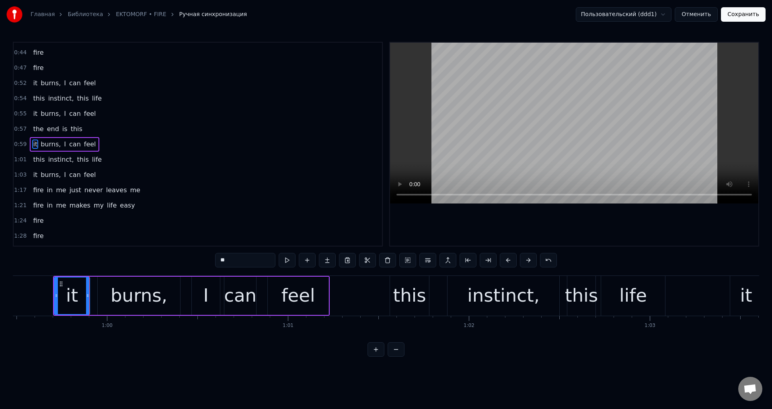
click at [288, 297] on div "feel" at bounding box center [298, 295] width 34 height 27
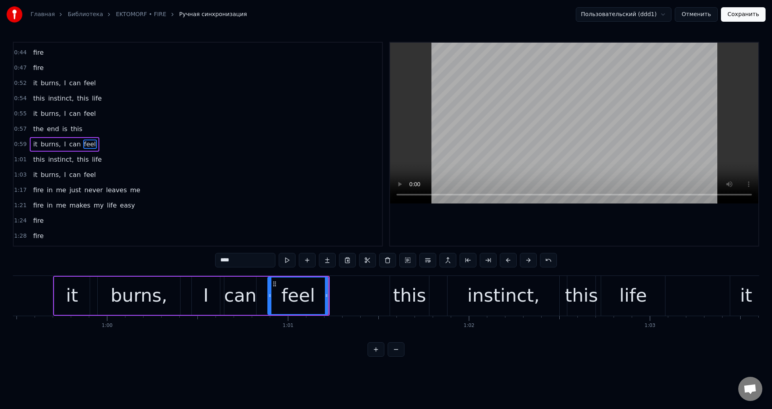
click at [235, 294] on div "can" at bounding box center [240, 295] width 33 height 27
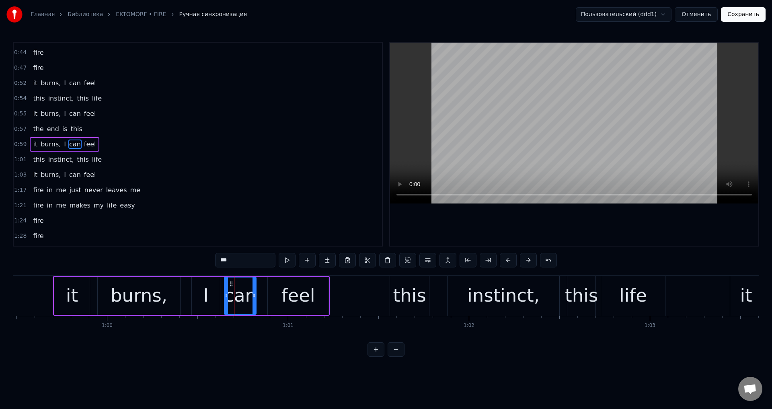
click at [145, 293] on div "burns," at bounding box center [139, 295] width 57 height 27
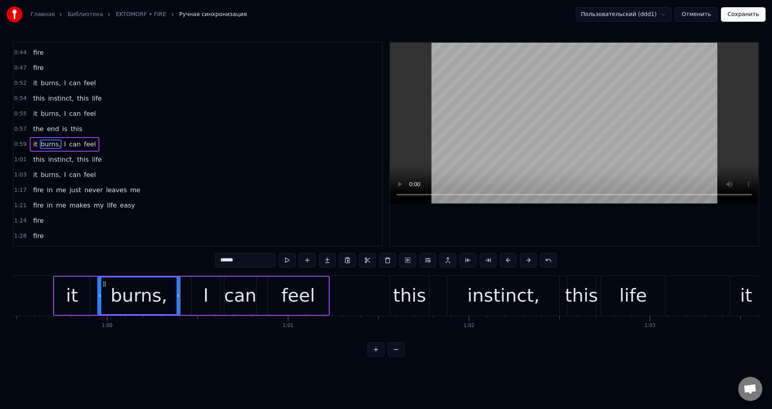
click at [205, 289] on div "I" at bounding box center [205, 295] width 5 height 27
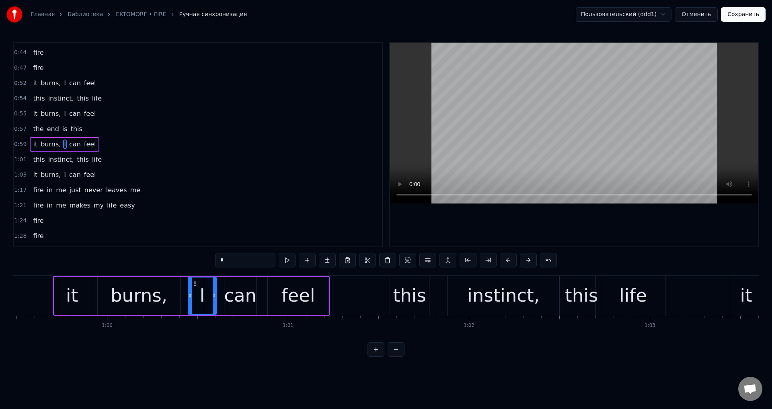
drag, startPoint x: 197, startPoint y: 283, endPoint x: 193, endPoint y: 283, distance: 4.0
click at [193, 283] on icon at bounding box center [195, 284] width 6 height 6
click at [234, 283] on div "can" at bounding box center [240, 295] width 33 height 27
click at [226, 283] on icon at bounding box center [228, 284] width 6 height 6
click at [282, 286] on div "feel" at bounding box center [298, 295] width 61 height 38
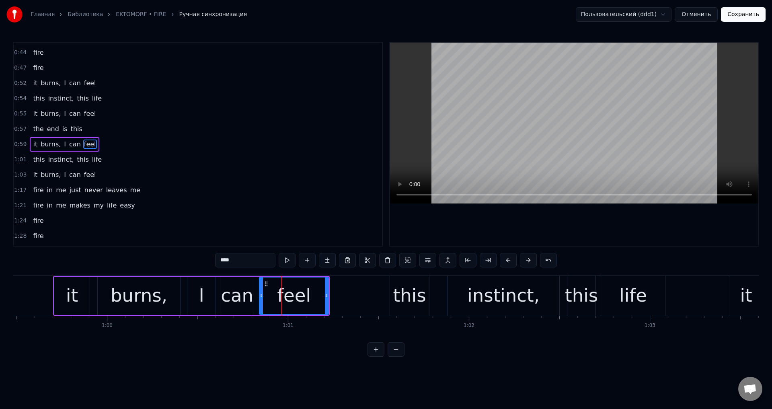
drag, startPoint x: 271, startPoint y: 285, endPoint x: 263, endPoint y: 287, distance: 8.9
click at [263, 287] on div at bounding box center [261, 295] width 3 height 37
drag, startPoint x: 261, startPoint y: 291, endPoint x: 269, endPoint y: 291, distance: 7.6
click at [269, 291] on div at bounding box center [267, 295] width 3 height 37
click at [242, 291] on div "can" at bounding box center [237, 295] width 33 height 27
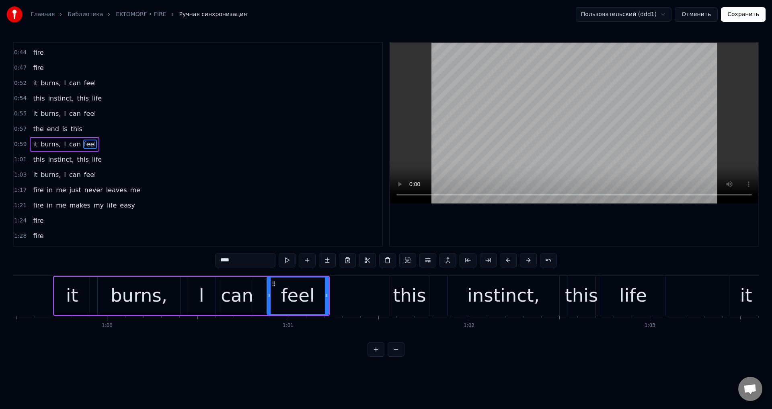
type input "***"
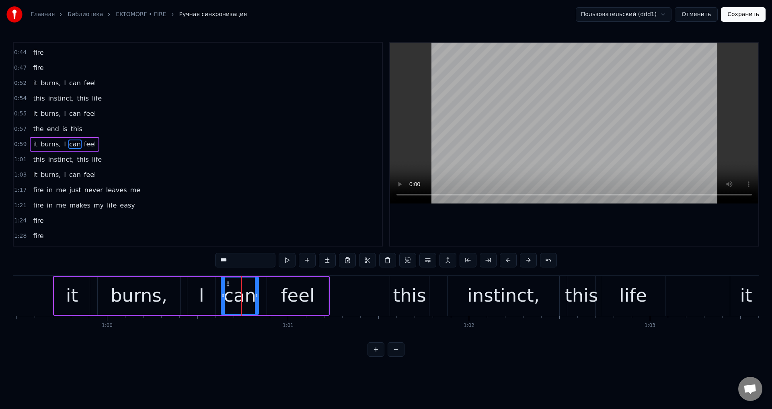
drag, startPoint x: 250, startPoint y: 291, endPoint x: 256, endPoint y: 292, distance: 5.7
click at [256, 292] on div at bounding box center [256, 295] width 3 height 37
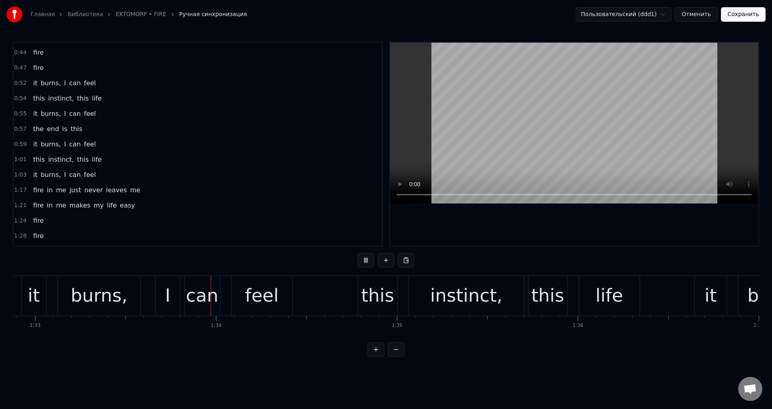
scroll to position [0, 16825]
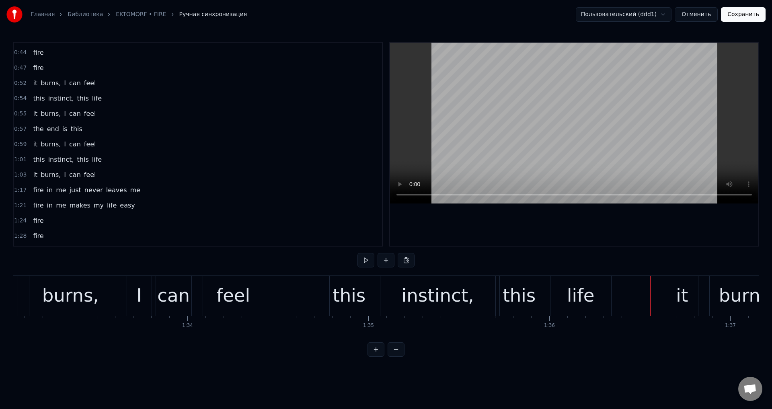
click at [577, 296] on div "life" at bounding box center [581, 295] width 28 height 27
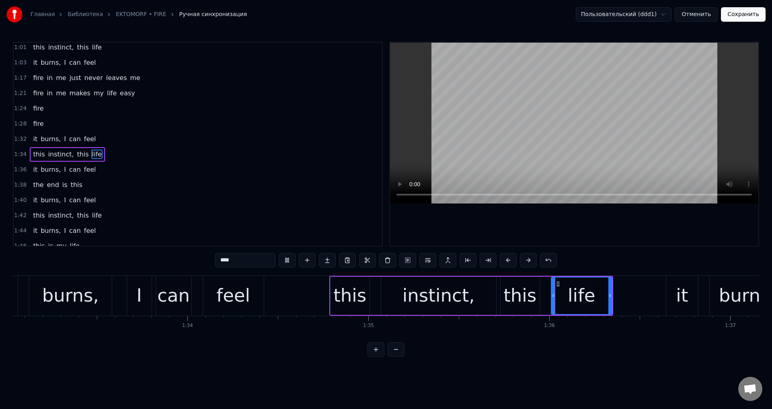
scroll to position [211, 0]
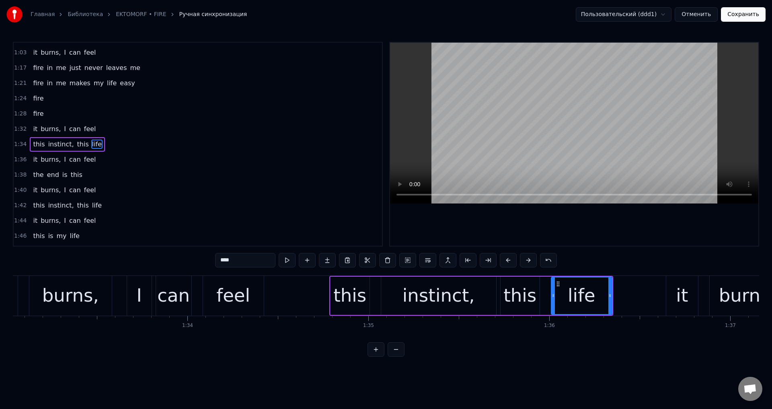
click at [526, 294] on div "this" at bounding box center [519, 295] width 33 height 27
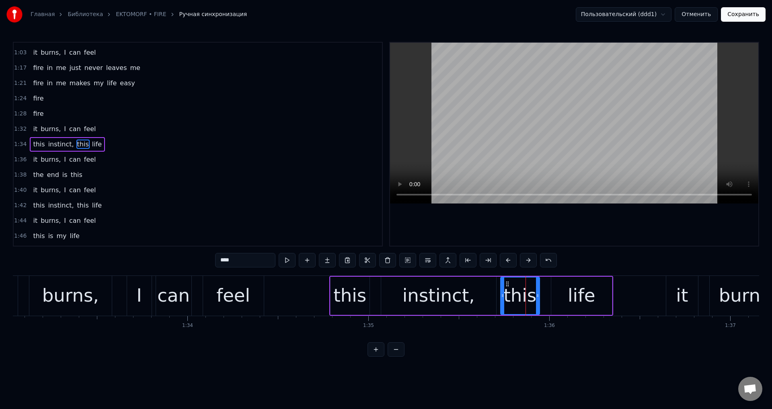
click at [335, 285] on div "this" at bounding box center [349, 295] width 39 height 38
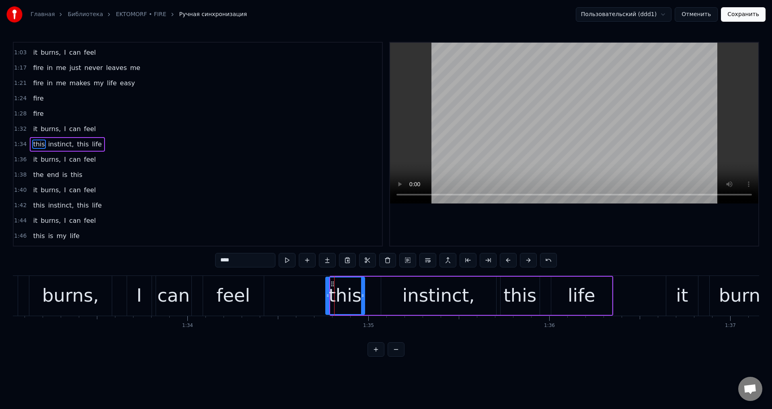
drag, startPoint x: 334, startPoint y: 284, endPoint x: 330, endPoint y: 285, distance: 4.9
click at [330, 285] on icon at bounding box center [332, 284] width 6 height 6
click at [384, 284] on div "instinct," at bounding box center [438, 295] width 115 height 38
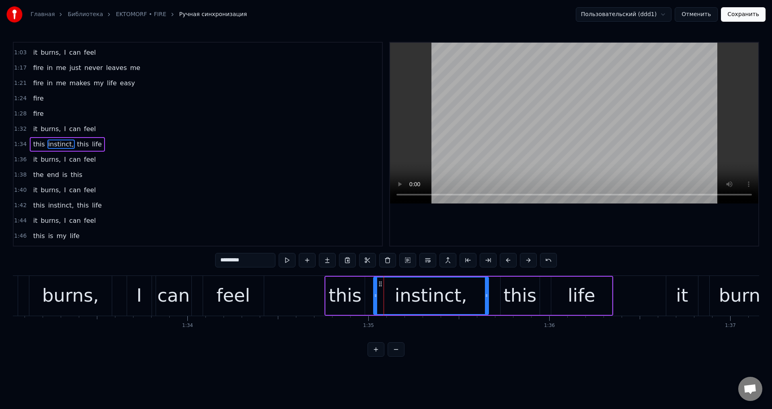
drag, startPoint x: 387, startPoint y: 282, endPoint x: 380, endPoint y: 283, distance: 7.8
click at [380, 283] on icon at bounding box center [380, 284] width 6 height 6
drag, startPoint x: 487, startPoint y: 296, endPoint x: 481, endPoint y: 297, distance: 6.0
click at [482, 297] on icon at bounding box center [483, 295] width 3 height 6
click at [512, 290] on div "this" at bounding box center [519, 295] width 33 height 27
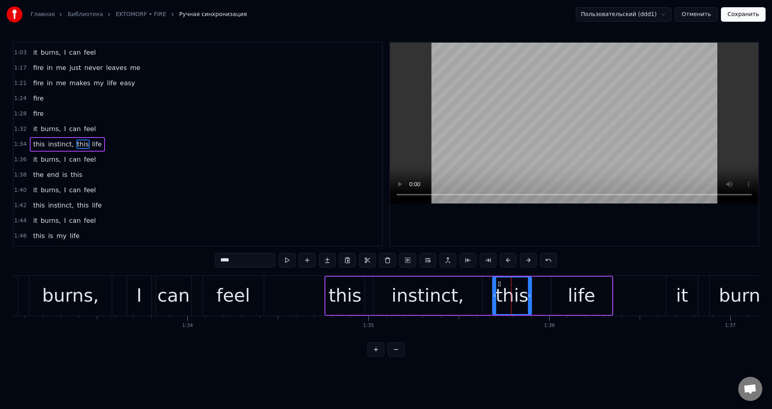
drag, startPoint x: 507, startPoint y: 282, endPoint x: 499, endPoint y: 284, distance: 8.3
click at [499, 284] on icon at bounding box center [499, 284] width 6 height 6
click at [559, 285] on div "life" at bounding box center [581, 295] width 61 height 38
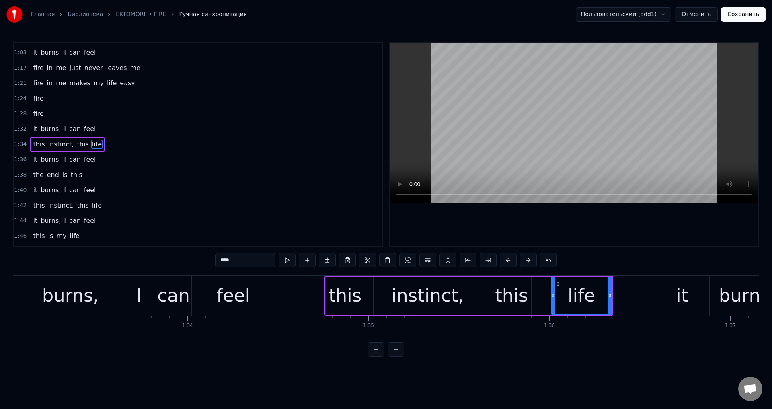
click at [524, 291] on div "this" at bounding box center [511, 295] width 33 height 27
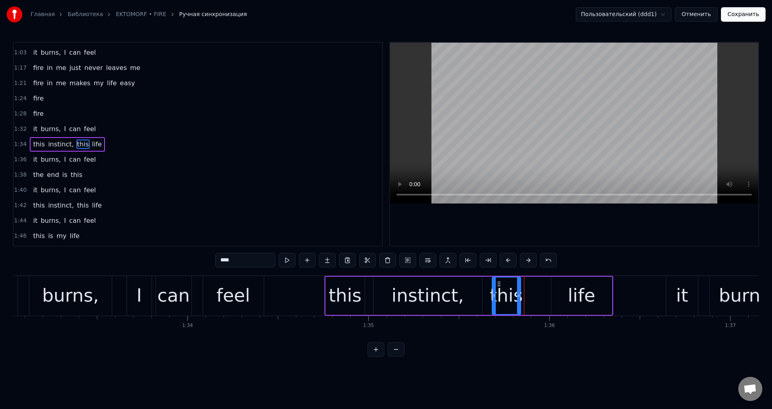
drag, startPoint x: 526, startPoint y: 293, endPoint x: 520, endPoint y: 298, distance: 8.6
click at [520, 298] on icon at bounding box center [518, 295] width 3 height 6
click at [559, 284] on div "life" at bounding box center [581, 295] width 61 height 38
type input "****"
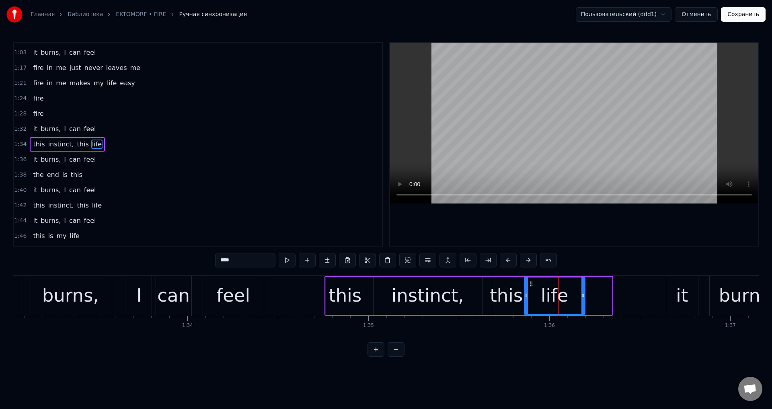
drag, startPoint x: 557, startPoint y: 283, endPoint x: 530, endPoint y: 289, distance: 27.6
click at [530, 289] on div "life" at bounding box center [554, 295] width 60 height 37
drag, startPoint x: 582, startPoint y: 292, endPoint x: 592, endPoint y: 294, distance: 10.2
click at [590, 294] on icon at bounding box center [588, 295] width 3 height 6
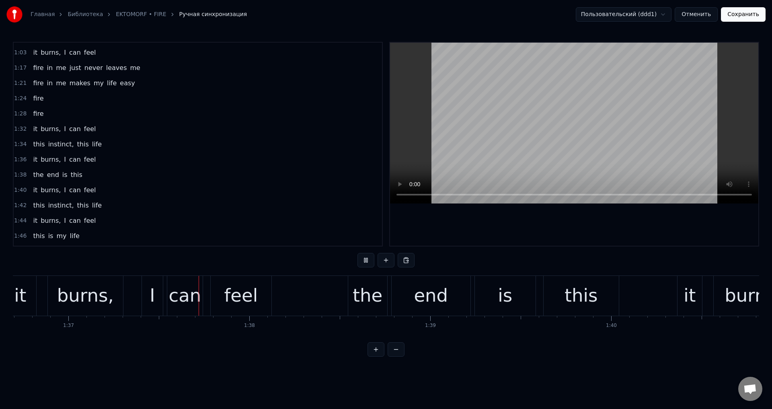
scroll to position [0, 17523]
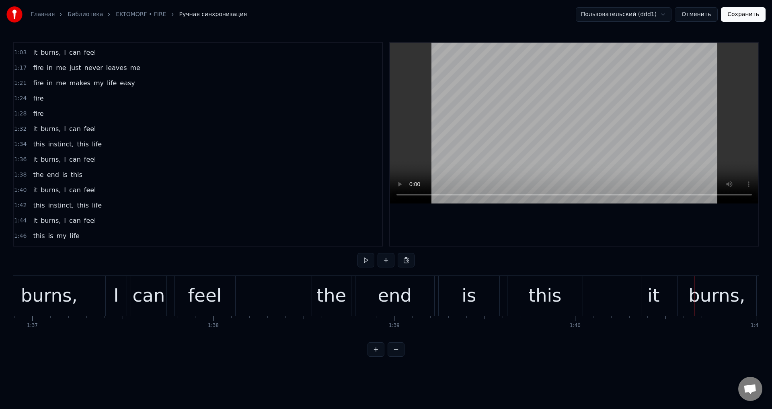
click at [323, 295] on div "the" at bounding box center [331, 295] width 30 height 27
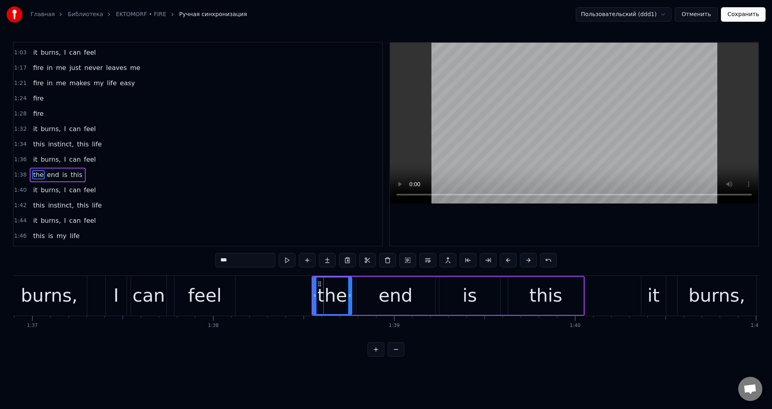
scroll to position [242, 0]
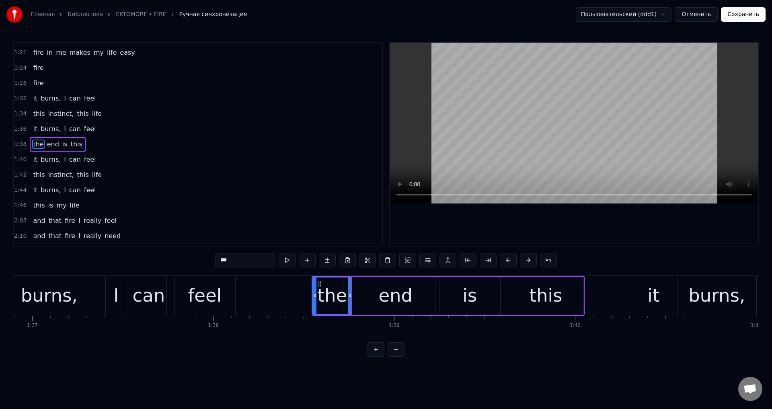
click at [372, 293] on div "end" at bounding box center [395, 295] width 79 height 38
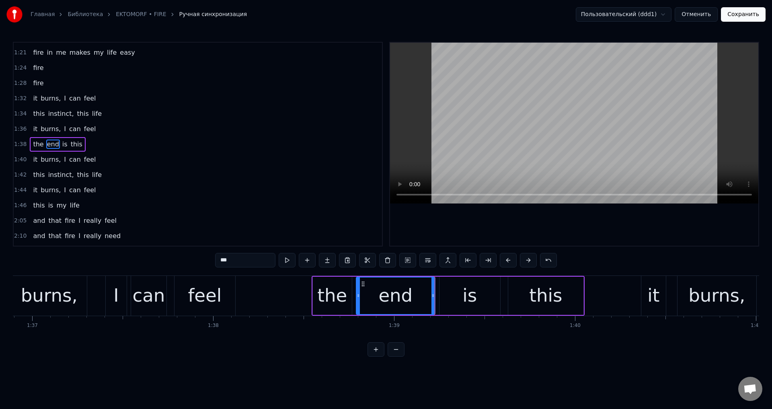
click at [328, 287] on div "the" at bounding box center [332, 295] width 30 height 27
type input "***"
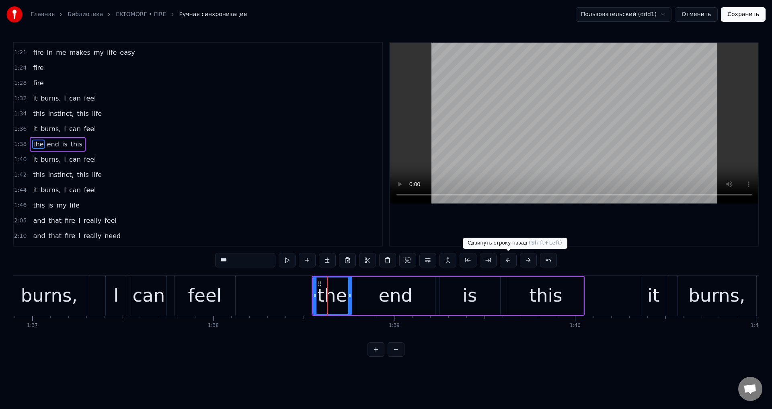
click at [506, 255] on button at bounding box center [508, 260] width 17 height 14
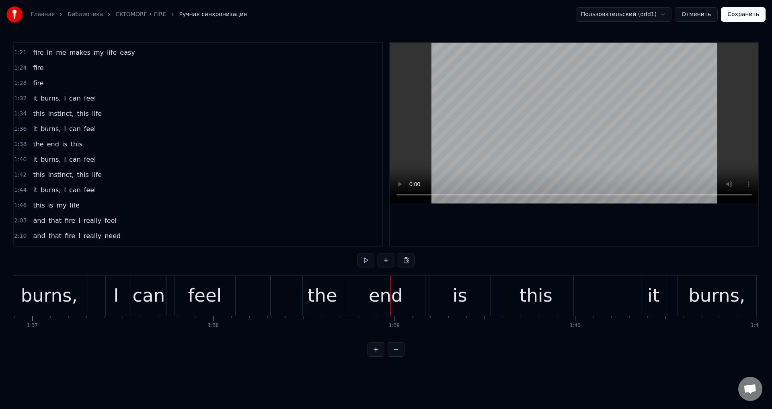
click at [367, 294] on div "end" at bounding box center [385, 296] width 79 height 40
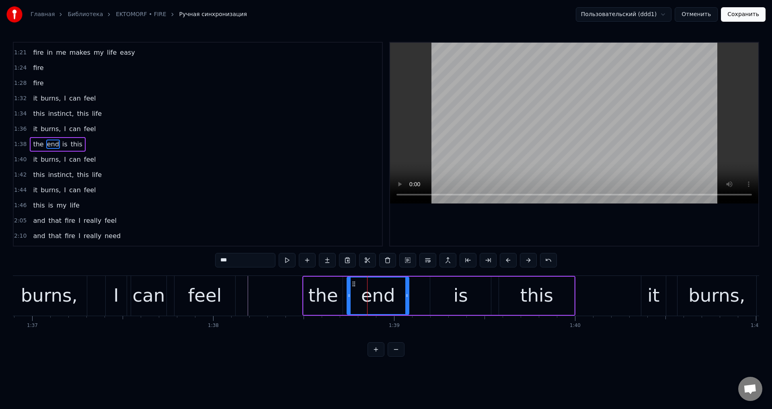
drag, startPoint x: 424, startPoint y: 292, endPoint x: 407, endPoint y: 295, distance: 17.2
click at [407, 295] on icon at bounding box center [406, 295] width 3 height 6
click at [438, 289] on div "is" at bounding box center [460, 295] width 61 height 38
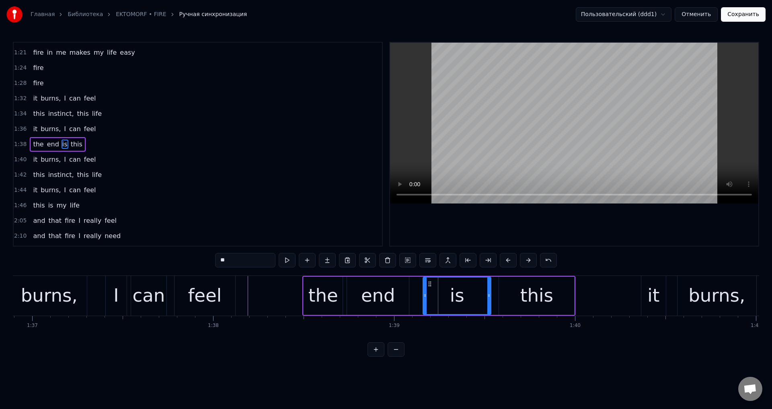
drag, startPoint x: 432, startPoint y: 290, endPoint x: 425, endPoint y: 291, distance: 7.3
click at [425, 291] on div at bounding box center [424, 295] width 3 height 37
drag, startPoint x: 490, startPoint y: 291, endPoint x: 480, endPoint y: 293, distance: 9.8
click at [480, 293] on div at bounding box center [479, 295] width 3 height 37
click at [511, 288] on div "this" at bounding box center [536, 295] width 75 height 38
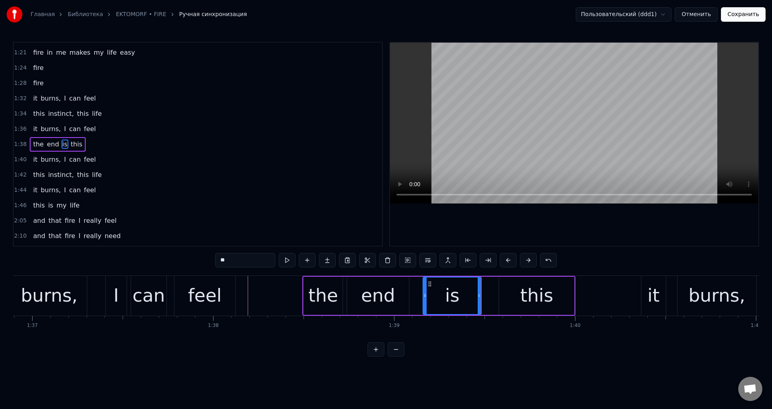
type input "****"
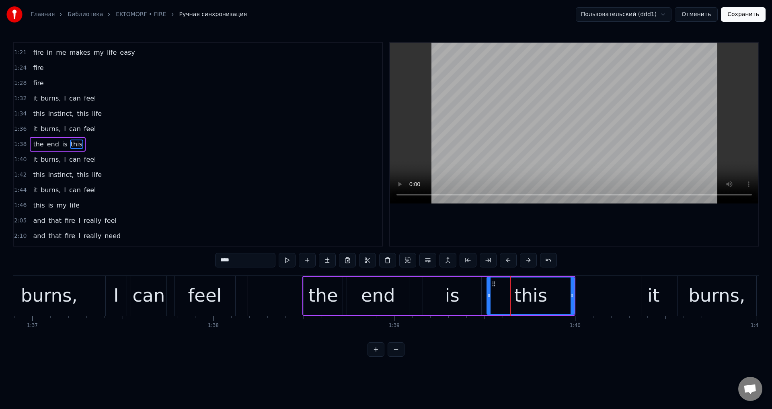
drag, startPoint x: 500, startPoint y: 291, endPoint x: 487, endPoint y: 294, distance: 12.3
click at [487, 294] on div at bounding box center [488, 295] width 3 height 37
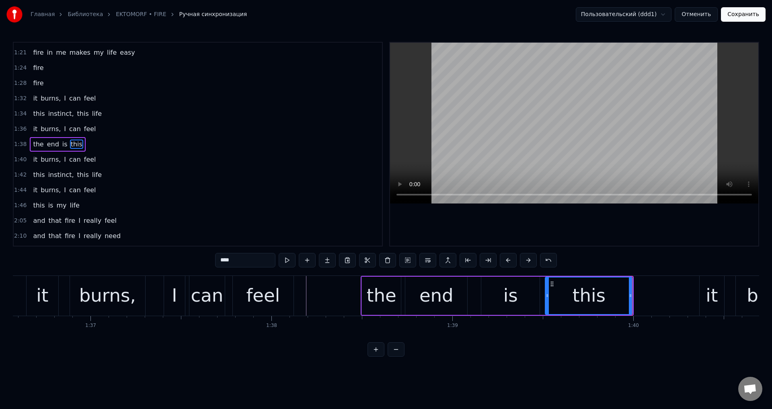
scroll to position [0, 17396]
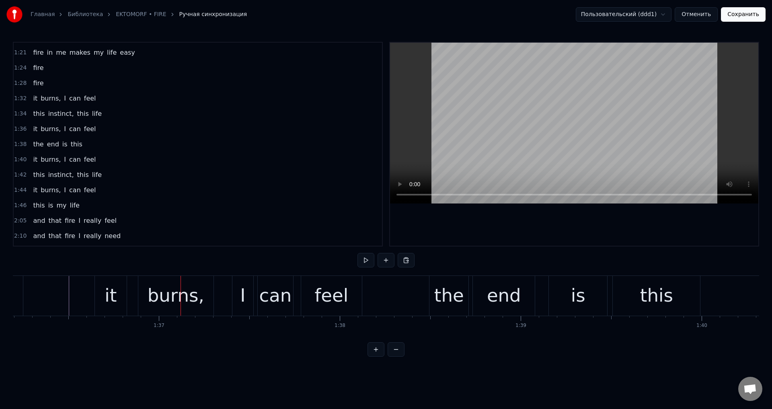
click at [107, 285] on div "it" at bounding box center [110, 295] width 12 height 27
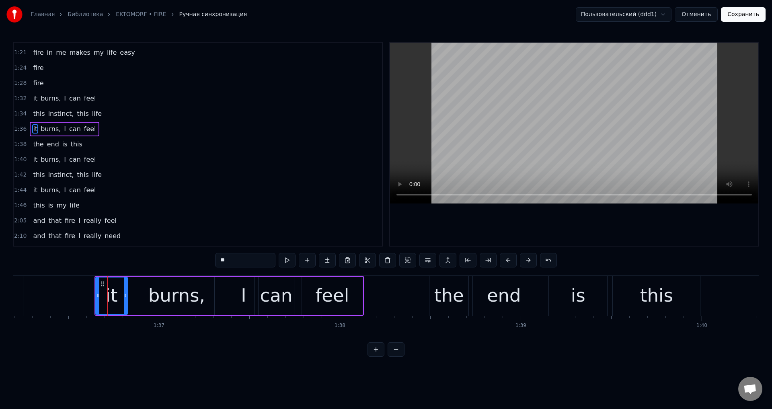
scroll to position [227, 0]
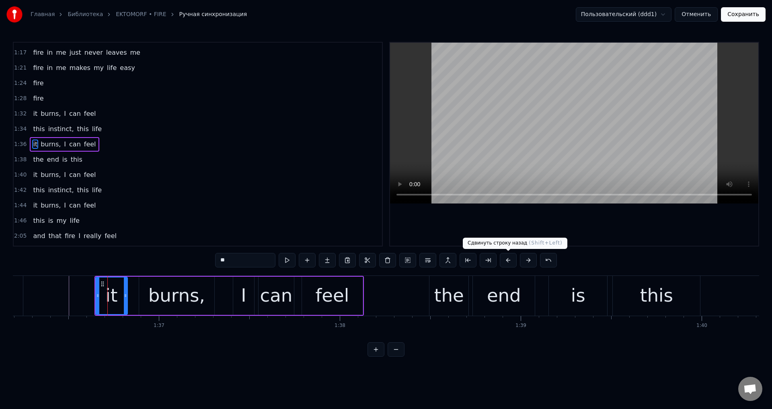
click at [505, 260] on button at bounding box center [508, 260] width 17 height 14
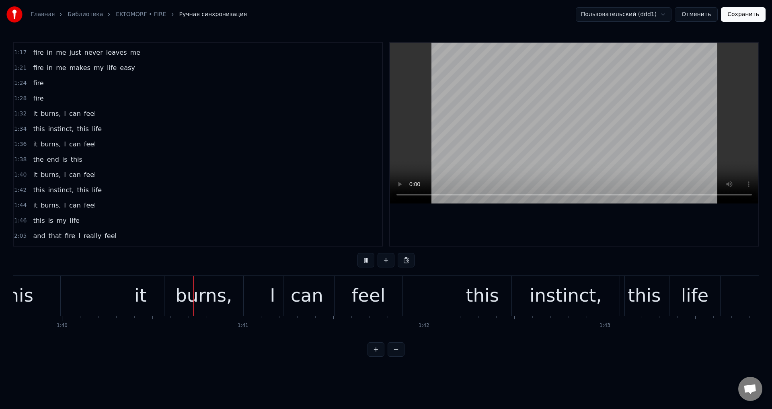
scroll to position [0, 18062]
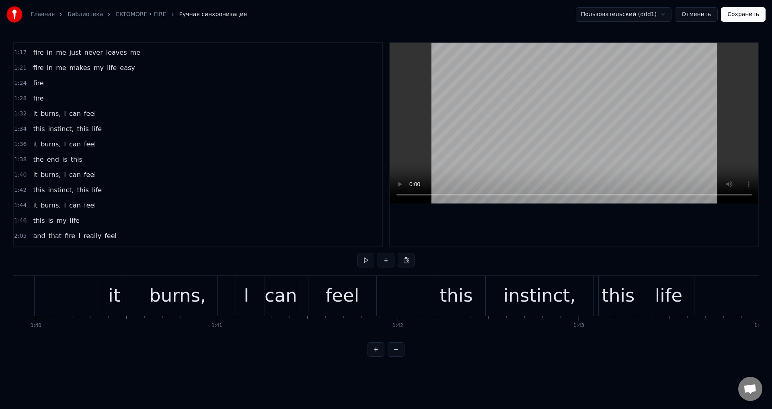
click at [118, 289] on div "it" at bounding box center [114, 295] width 12 height 27
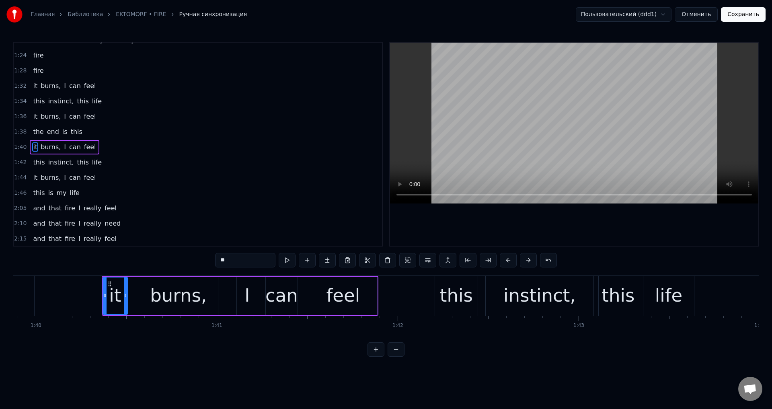
scroll to position [257, 0]
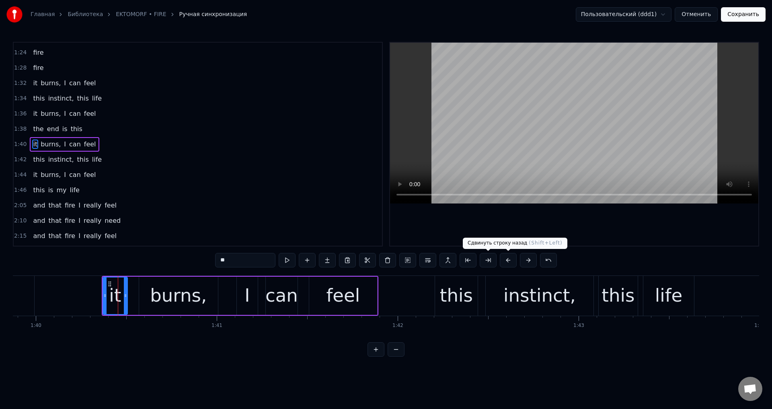
click at [506, 258] on button at bounding box center [508, 260] width 17 height 14
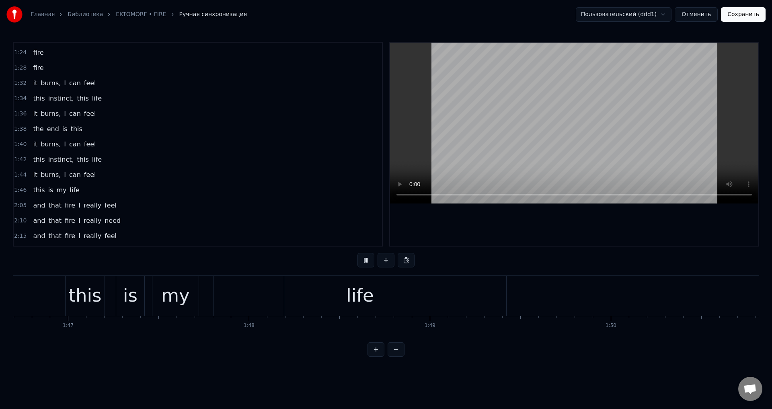
scroll to position [0, 19435]
click at [329, 298] on div "life" at bounding box center [220, 296] width 292 height 40
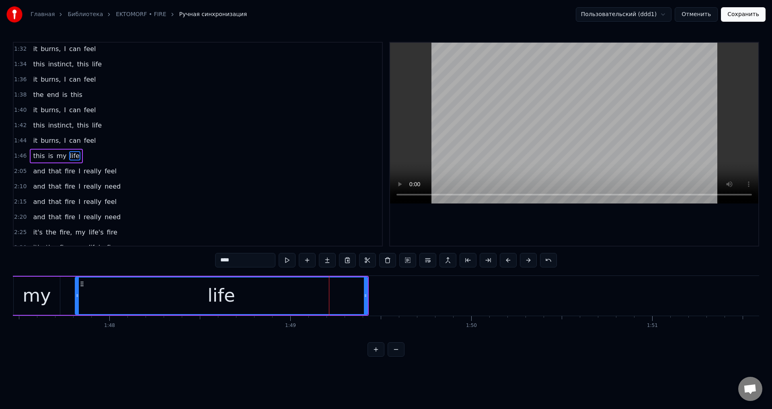
scroll to position [303, 0]
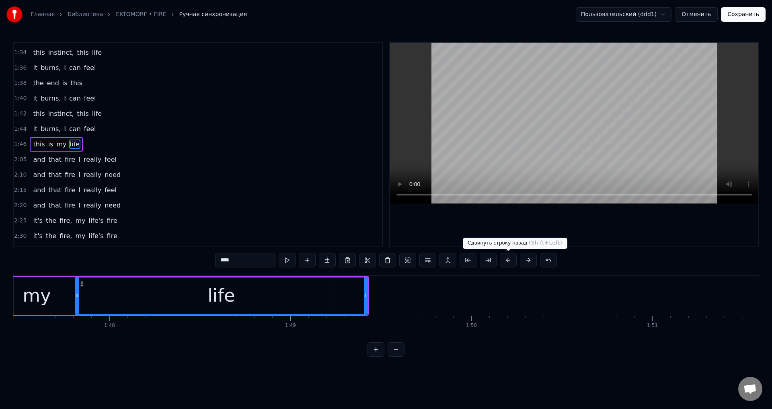
click at [511, 263] on button at bounding box center [508, 260] width 17 height 14
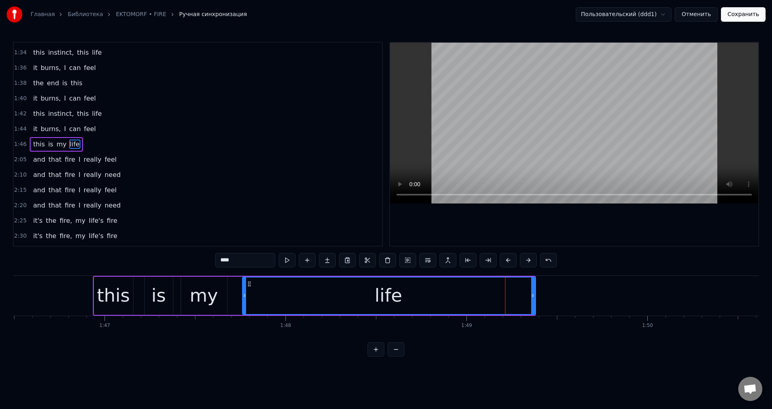
scroll to position [0, 19207]
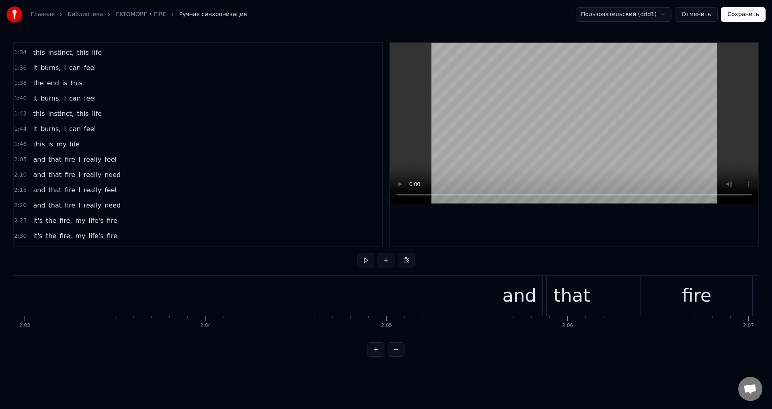
scroll to position [0, 22198]
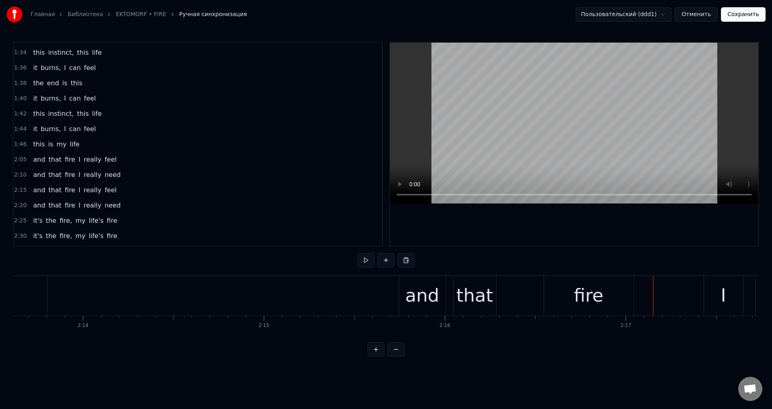
scroll to position [0, 24112]
click at [459, 285] on div "and" at bounding box center [474, 295] width 34 height 27
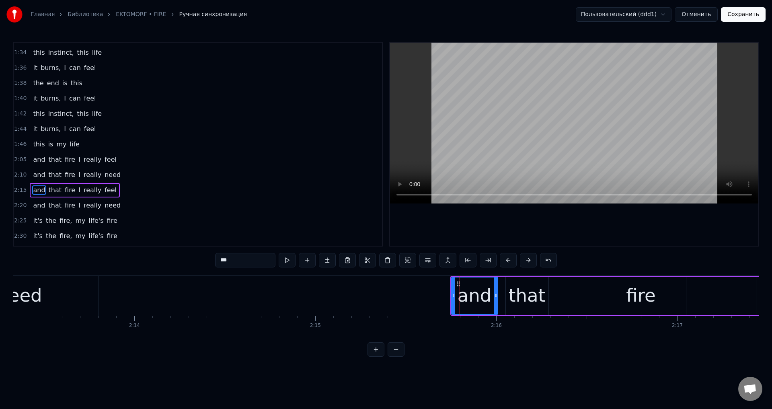
scroll to position [349, 0]
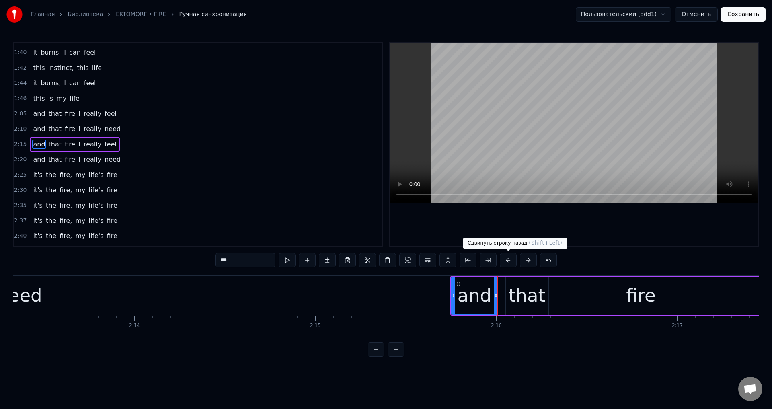
click at [510, 261] on button at bounding box center [508, 260] width 17 height 14
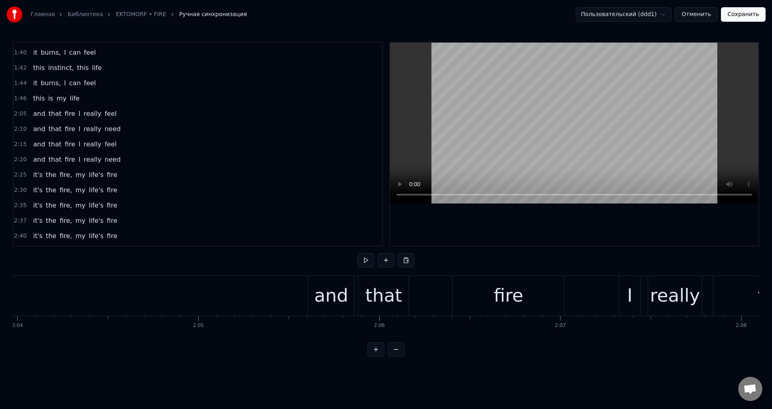
scroll to position [0, 22403]
click at [344, 285] on div "and" at bounding box center [348, 295] width 34 height 27
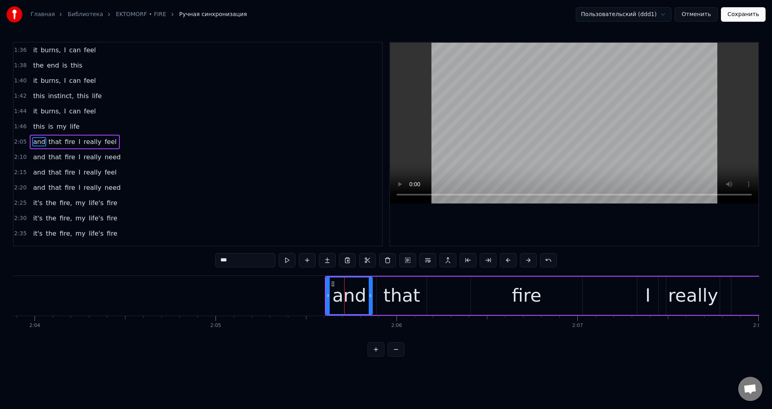
scroll to position [318, 0]
click at [512, 263] on button at bounding box center [508, 260] width 17 height 14
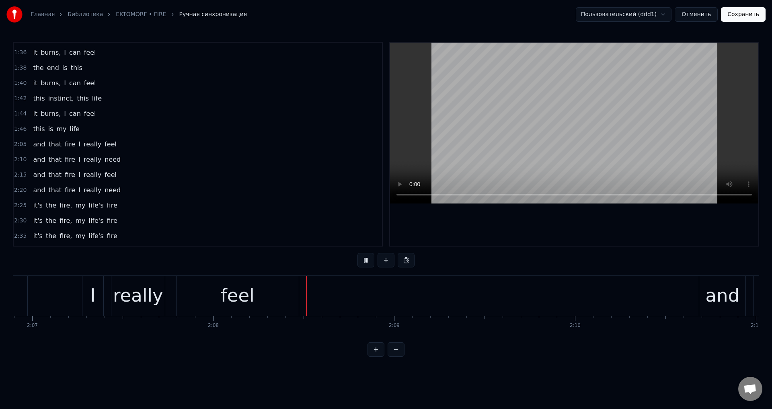
scroll to position [0, 23112]
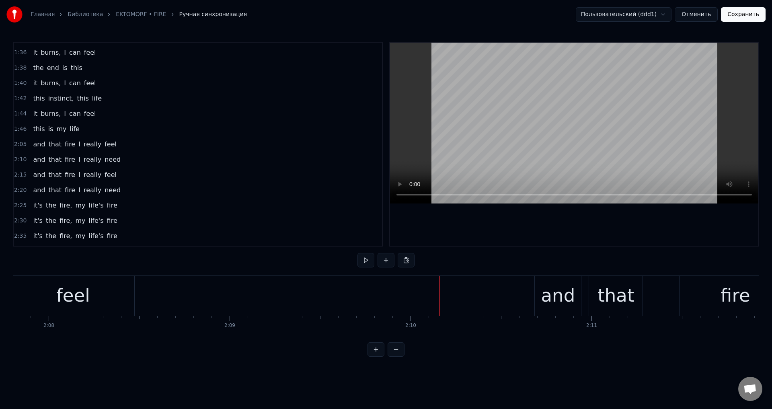
click at [549, 289] on div "and" at bounding box center [558, 295] width 34 height 27
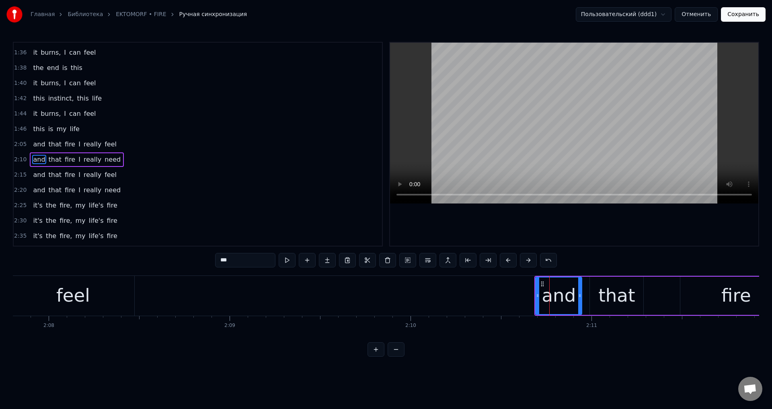
scroll to position [334, 0]
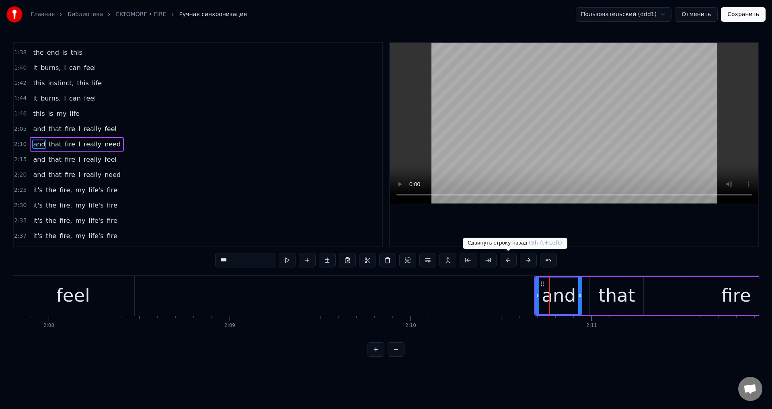
click at [502, 259] on button at bounding box center [508, 260] width 17 height 14
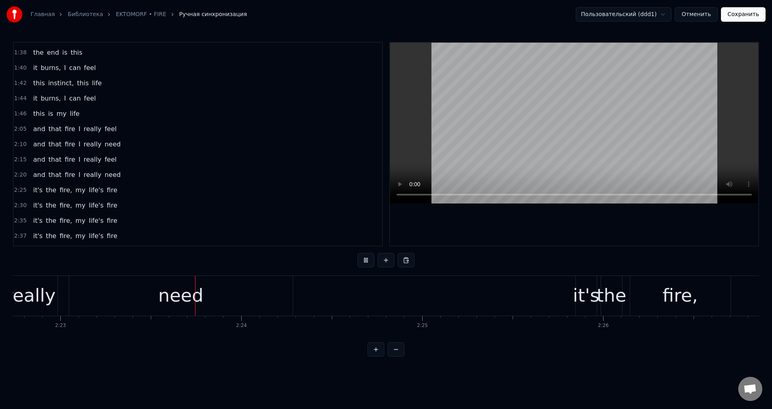
scroll to position [0, 25842]
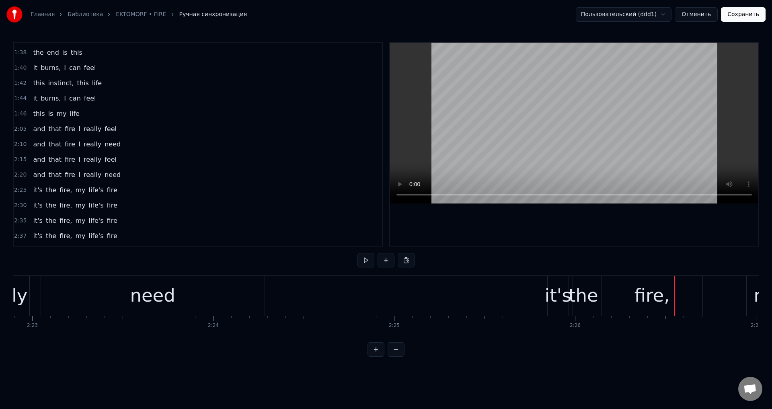
click at [555, 285] on div "it's" at bounding box center [558, 295] width 27 height 27
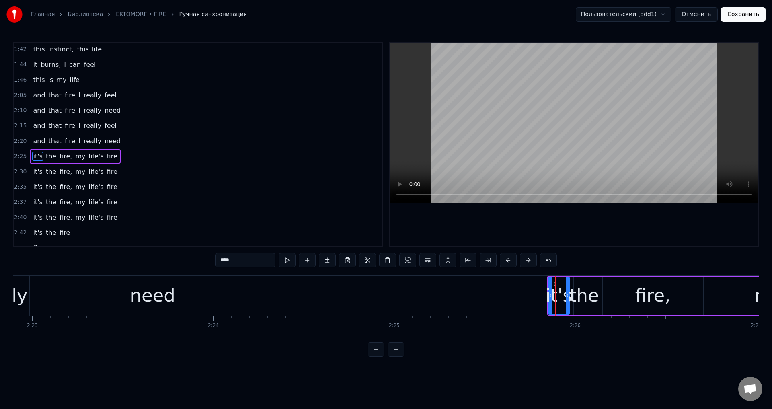
scroll to position [377, 0]
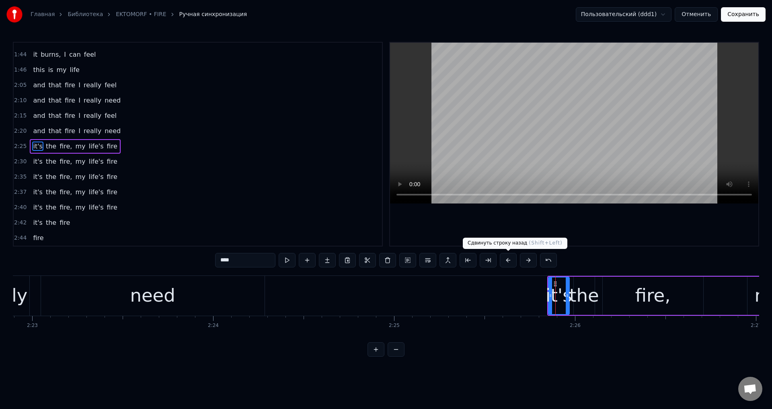
click at [511, 258] on button at bounding box center [508, 260] width 17 height 14
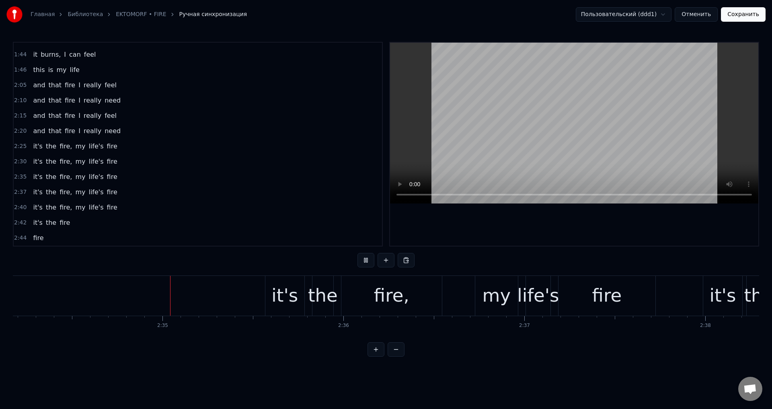
scroll to position [0, 27882]
click at [288, 289] on div "it's" at bounding box center [283, 295] width 27 height 27
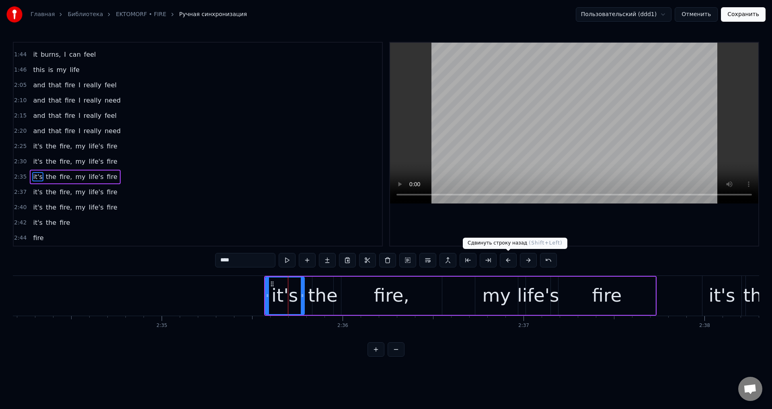
click at [508, 256] on button at bounding box center [508, 260] width 17 height 14
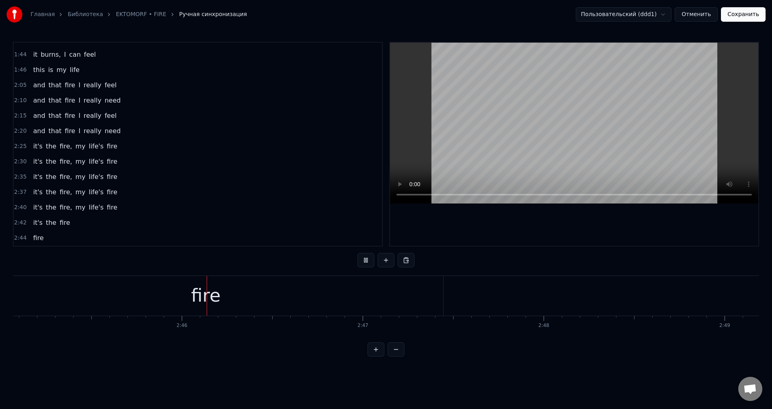
scroll to position [0, 29903]
click at [739, 11] on button "Сохранить" at bounding box center [743, 14] width 45 height 14
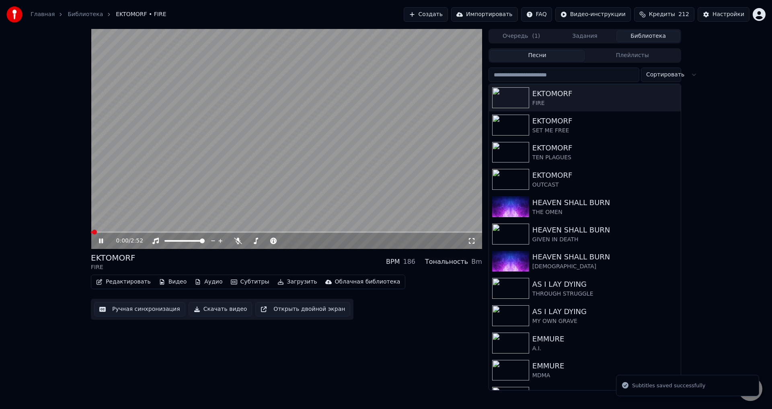
click at [104, 240] on icon at bounding box center [106, 241] width 19 height 6
click at [135, 305] on button "Ручная синхронизация" at bounding box center [139, 309] width 91 height 14
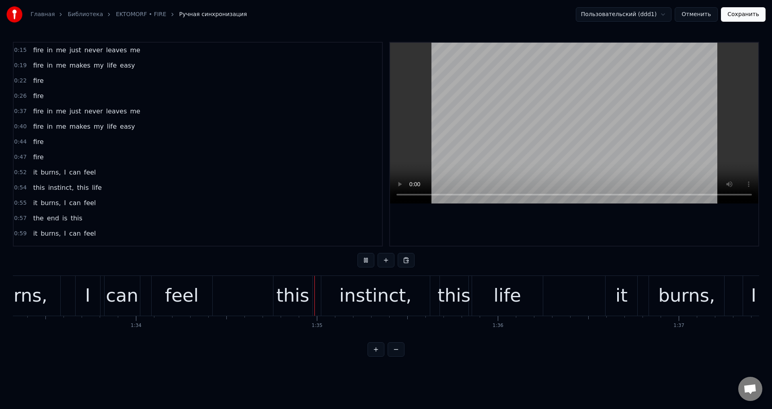
scroll to position [0, 17030]
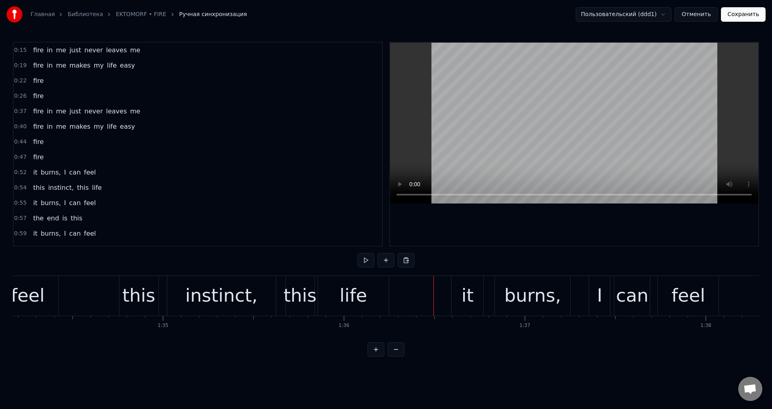
click at [301, 295] on div "this" at bounding box center [299, 295] width 33 height 27
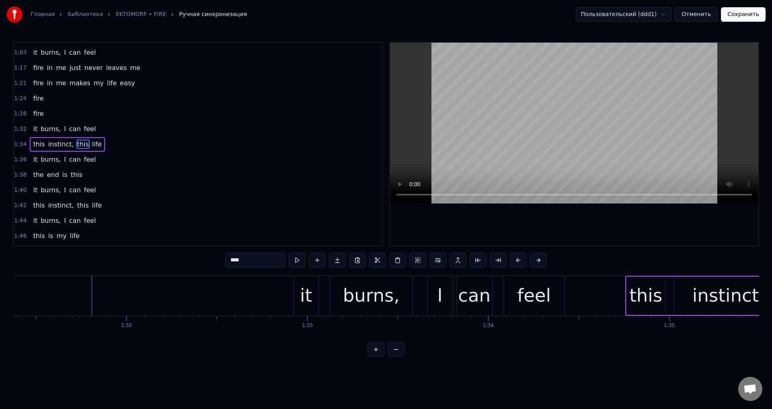
scroll to position [0, 16457]
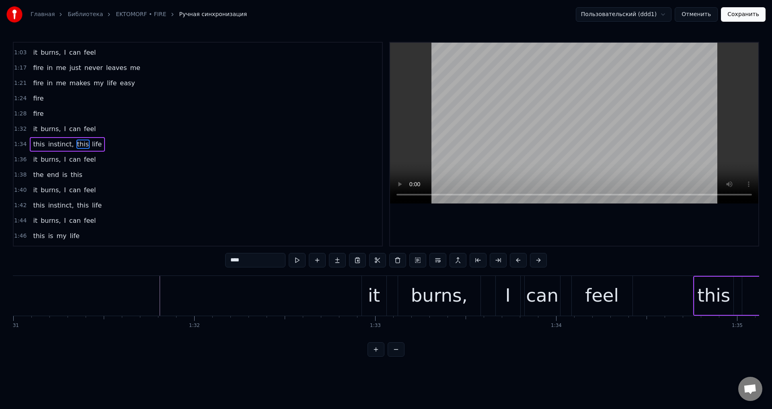
click at [366, 285] on div "it" at bounding box center [374, 296] width 25 height 40
type input "**"
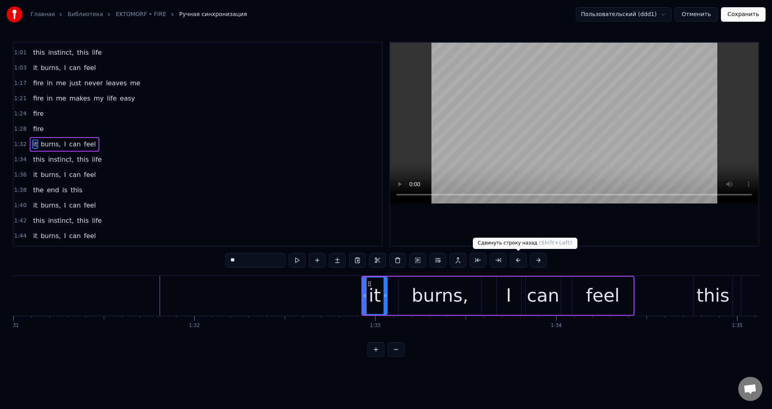
click at [517, 260] on button at bounding box center [518, 260] width 17 height 14
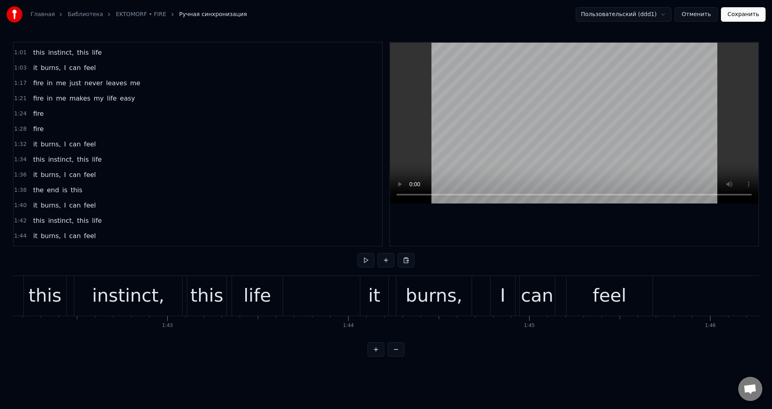
scroll to position [0, 18404]
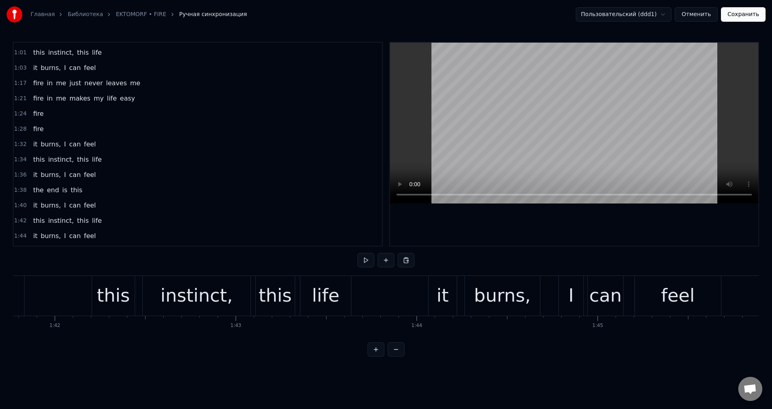
click at [433, 293] on div "it" at bounding box center [442, 296] width 28 height 40
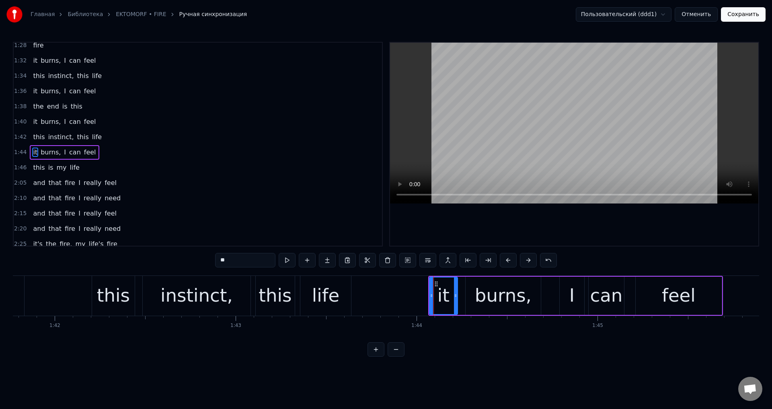
scroll to position [288, 0]
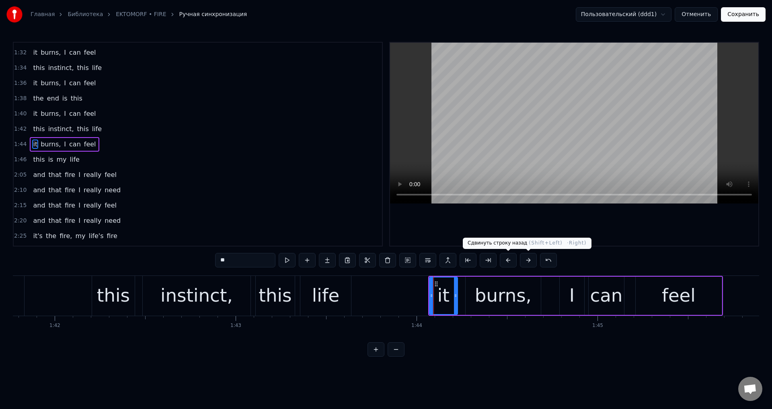
click at [510, 260] on button at bounding box center [508, 260] width 17 height 14
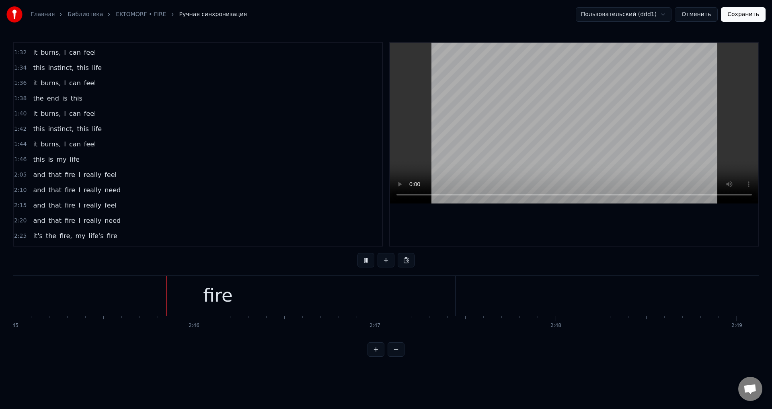
scroll to position [0, 29868]
click at [104, 203] on span "feel" at bounding box center [111, 205] width 14 height 9
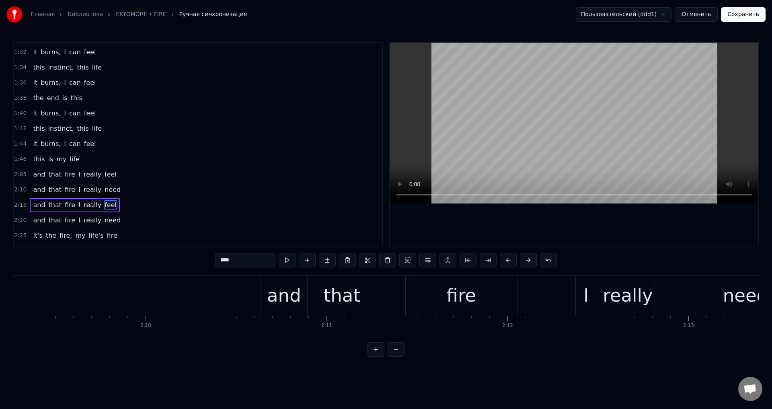
scroll to position [0, 23257]
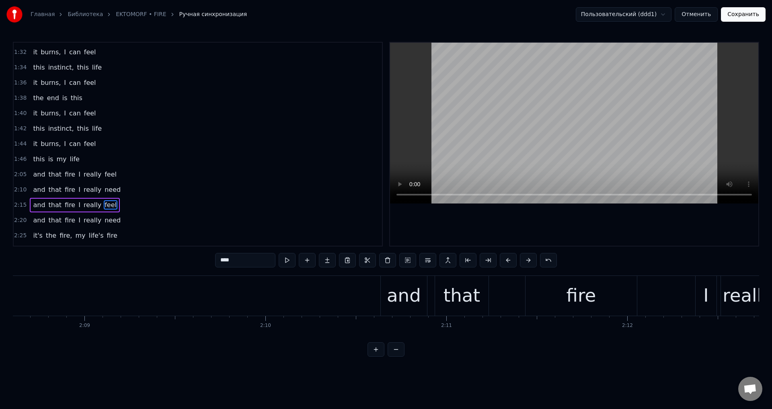
click at [745, 20] on button "Сохранить" at bounding box center [743, 14] width 45 height 14
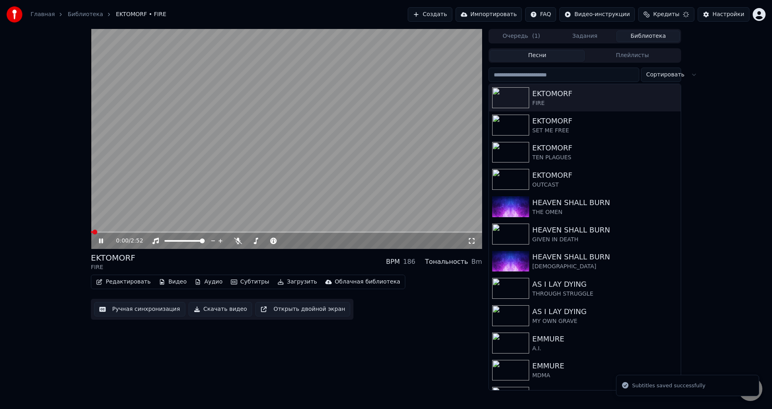
click at [323, 231] on span at bounding box center [286, 232] width 391 height 2
click at [349, 232] on span at bounding box center [286, 232] width 391 height 2
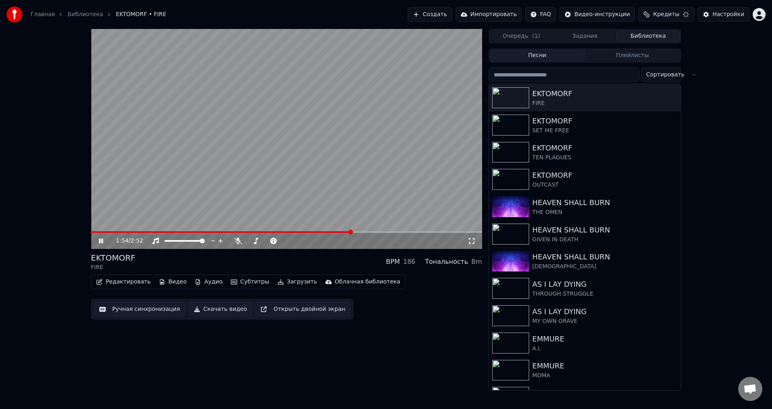
click at [318, 259] on div "EKTOMORF FIRE BPM 186 Тональность Bm" at bounding box center [286, 261] width 391 height 19
click at [394, 233] on span at bounding box center [262, 232] width 342 height 2
click at [343, 257] on div "EKTOMORF FIRE BPM 186 Тональность Bm" at bounding box center [286, 261] width 391 height 19
click at [336, 233] on span at bounding box center [258, 232] width 335 height 2
click at [326, 256] on div "EKTOMORF FIRE BPM 186 Тональность Bm" at bounding box center [286, 261] width 391 height 19
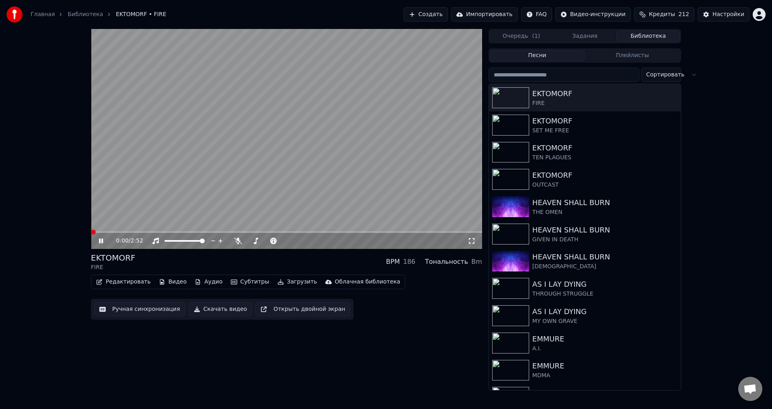
click at [91, 233] on span at bounding box center [91, 232] width 0 height 2
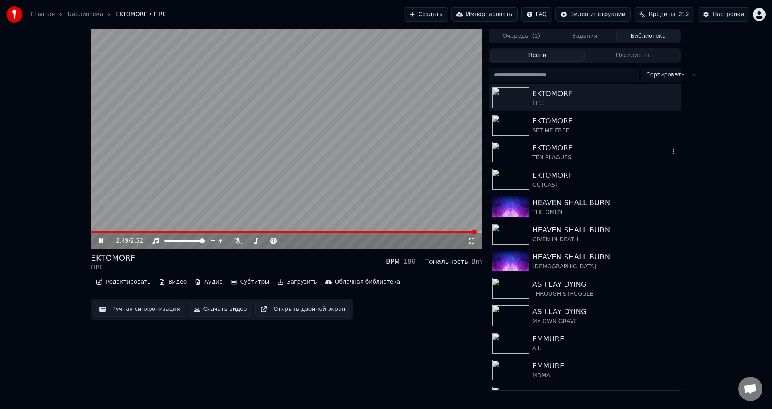
click at [543, 154] on div "TEN PLAGUES" at bounding box center [600, 158] width 137 height 8
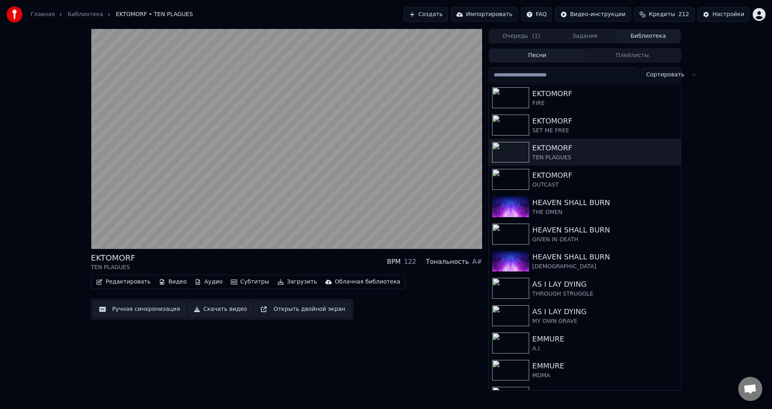
click at [275, 256] on div "EKTOMORF TEN PLAGUES BPM 122 Тональность A#" at bounding box center [286, 261] width 391 height 19
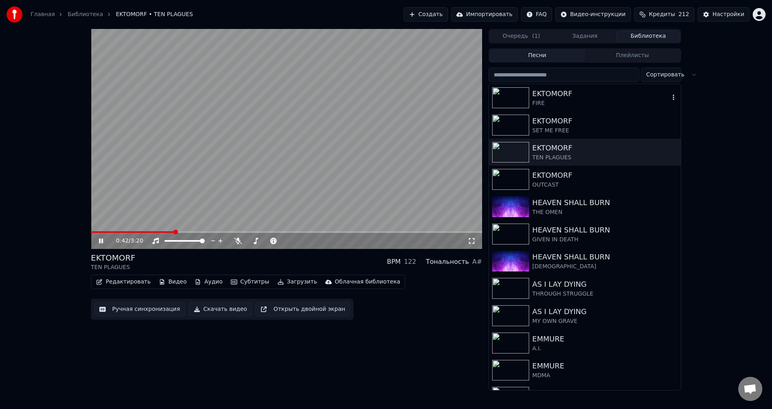
click at [542, 104] on div "FIRE" at bounding box center [600, 103] width 137 height 8
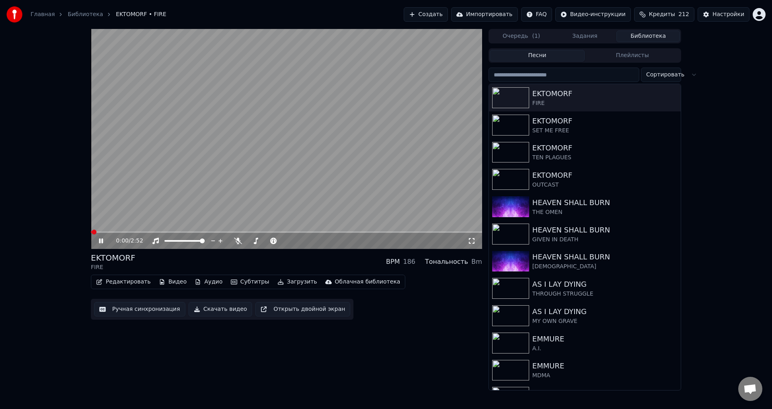
click at [138, 312] on button "Ручная синхронизация" at bounding box center [139, 309] width 91 height 14
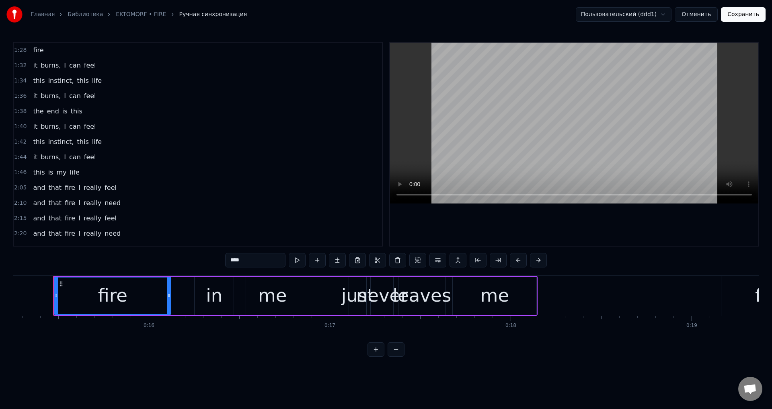
scroll to position [276, 0]
click at [104, 217] on span "feel" at bounding box center [111, 216] width 14 height 9
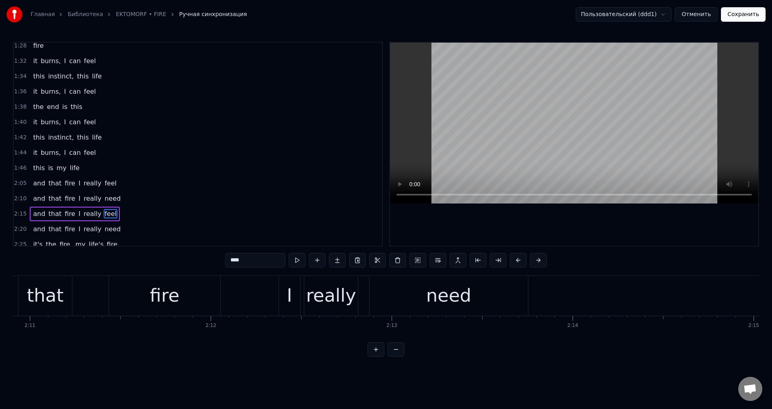
scroll to position [0, 24919]
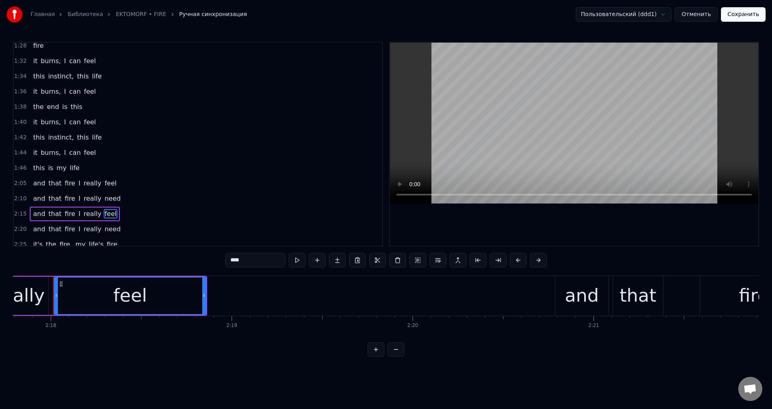
drag, startPoint x: 240, startPoint y: 260, endPoint x: 230, endPoint y: 262, distance: 10.5
click at [230, 262] on input "****" at bounding box center [255, 260] width 60 height 14
type input "*"
type input "****"
click at [739, 16] on button "Сохранить" at bounding box center [743, 14] width 45 height 14
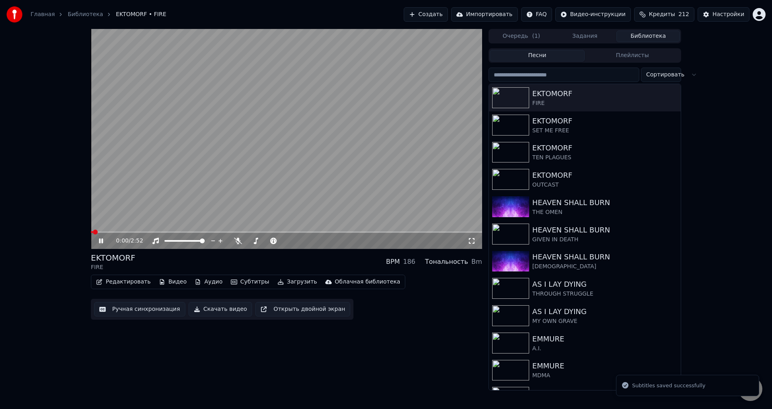
click at [365, 232] on span at bounding box center [286, 232] width 391 height 2
click at [326, 256] on div "EKTOMORF FIRE BPM 186 Тональность Bm" at bounding box center [286, 261] width 391 height 19
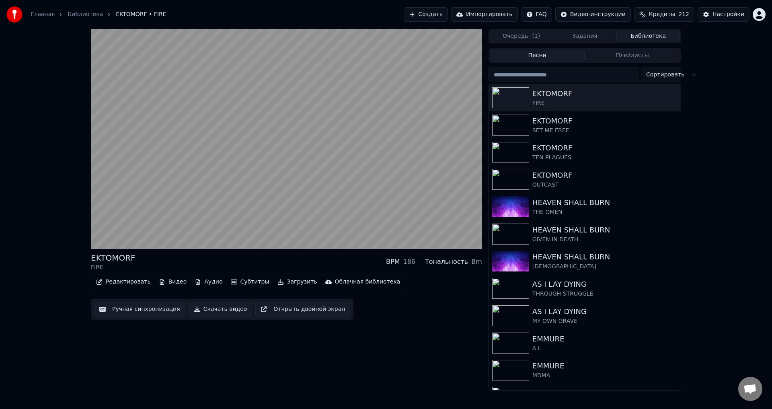
click at [264, 256] on div "EKTOMORF FIRE BPM 186 Тональность Bm" at bounding box center [286, 261] width 391 height 19
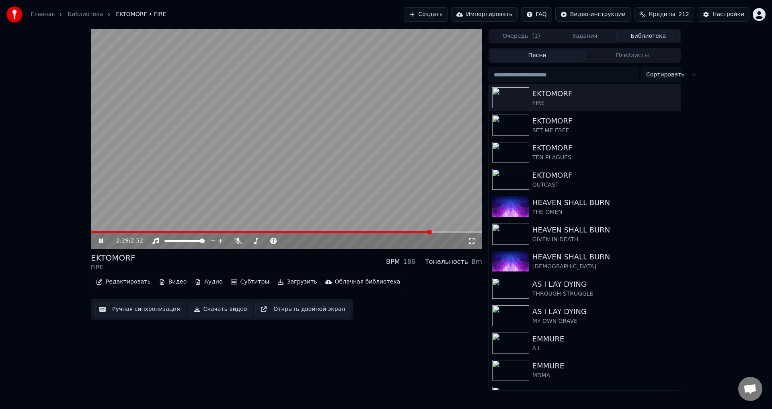
click at [273, 169] on video at bounding box center [286, 139] width 391 height 220
click at [139, 307] on button "Ручная синхронизация" at bounding box center [139, 309] width 91 height 14
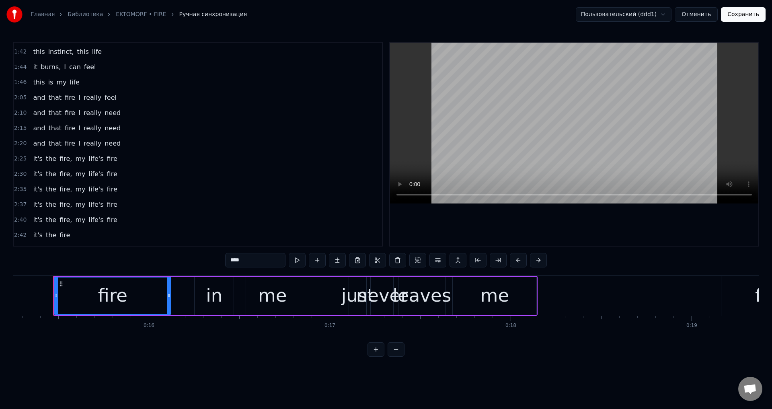
scroll to position [377, 0]
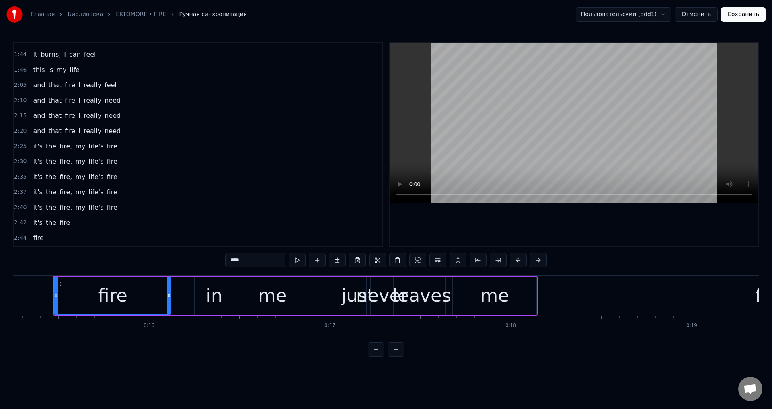
click at [104, 117] on span "need" at bounding box center [113, 115] width 18 height 9
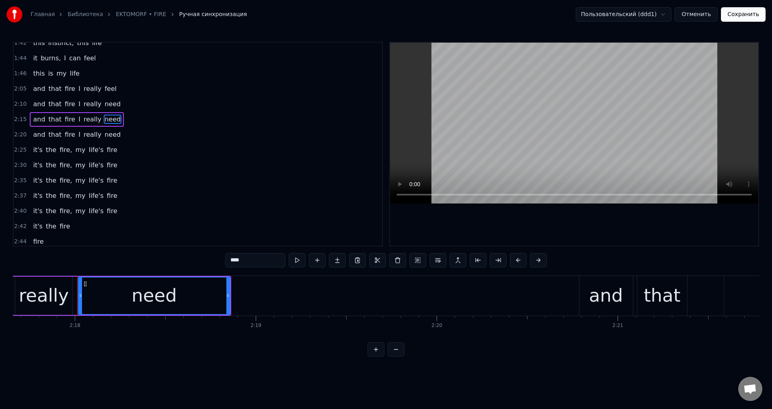
scroll to position [0, 24919]
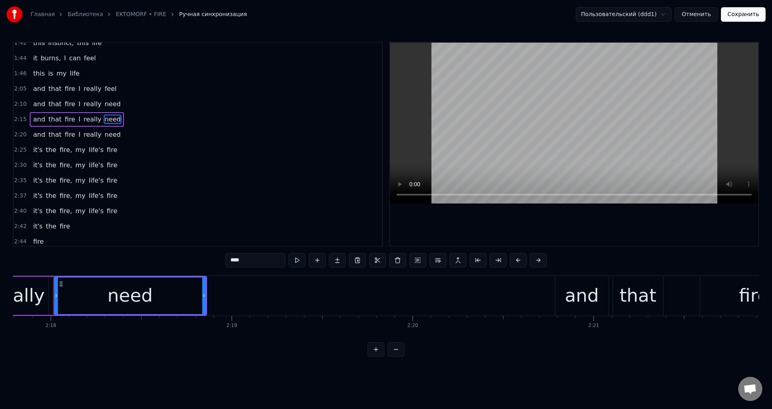
drag, startPoint x: 248, startPoint y: 258, endPoint x: 227, endPoint y: 260, distance: 21.0
click at [227, 260] on input "****" at bounding box center [255, 260] width 60 height 14
type input "****"
click at [479, 225] on div at bounding box center [574, 144] width 368 height 203
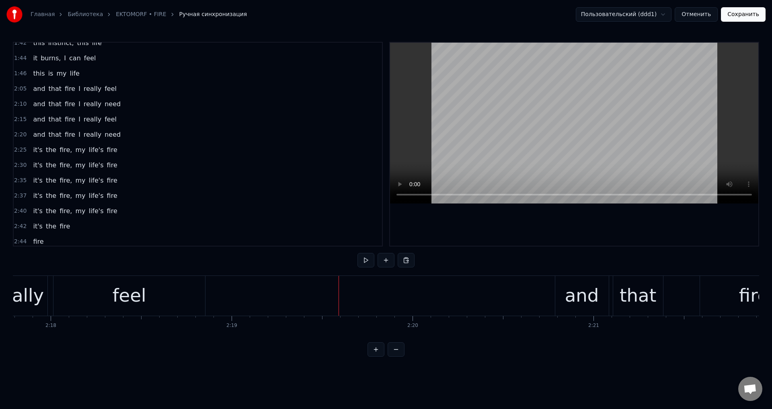
click at [746, 3] on div "Главная Библиотека EKTOMORF • FIRE Ручная синхронизация Пользовательский (ddd1)…" at bounding box center [386, 14] width 772 height 29
click at [744, 10] on button "Сохранить" at bounding box center [743, 14] width 45 height 14
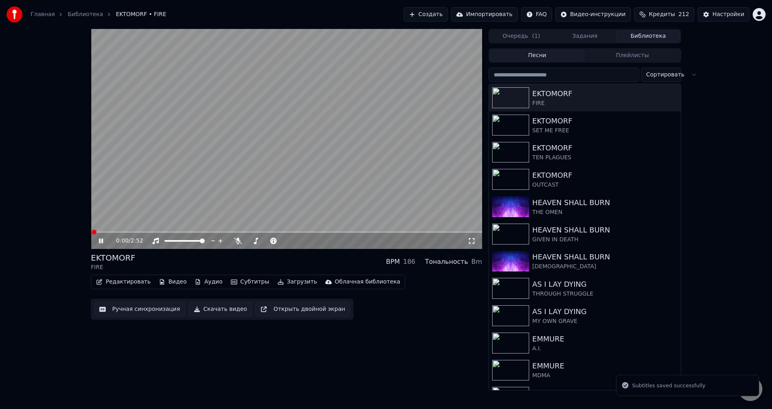
click at [336, 232] on span at bounding box center [286, 232] width 391 height 2
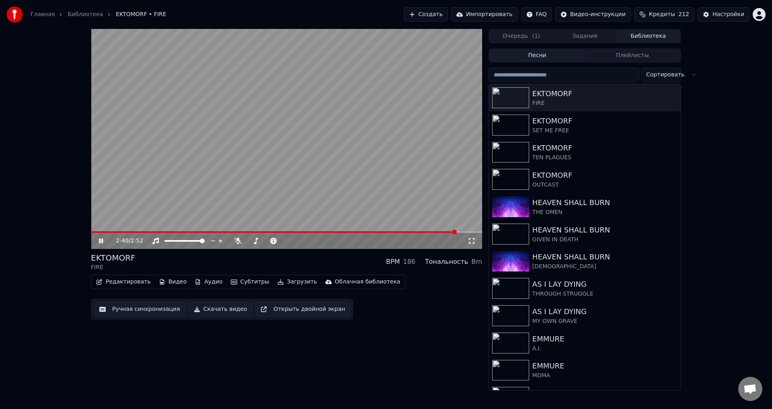
click at [305, 260] on div "EKTOMORF FIRE BPM 186 Тональность Bm" at bounding box center [286, 261] width 391 height 19
click at [283, 258] on div "EKTOMORF FIRE BPM 186 Тональность Bm" at bounding box center [286, 261] width 391 height 19
click at [590, 153] on div "EKTOMORF" at bounding box center [600, 147] width 137 height 11
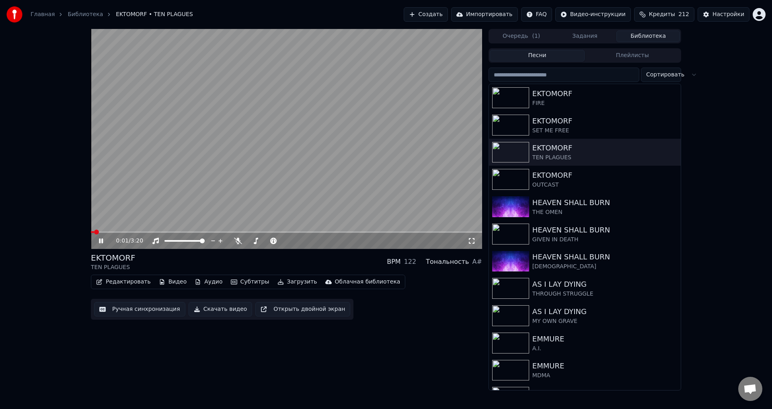
click at [135, 308] on button "Ручная синхронизация" at bounding box center [139, 309] width 91 height 14
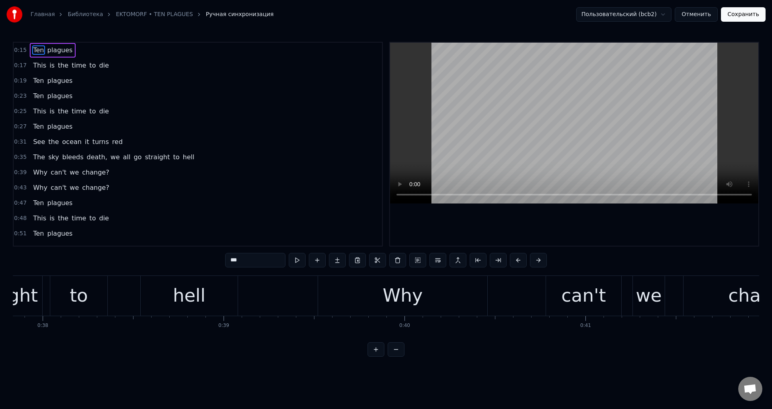
scroll to position [0, 6902]
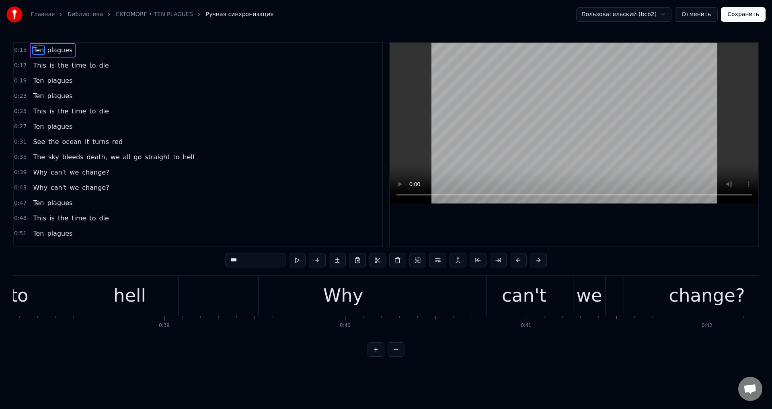
click at [296, 291] on div "Why" at bounding box center [342, 296] width 169 height 40
type input "***"
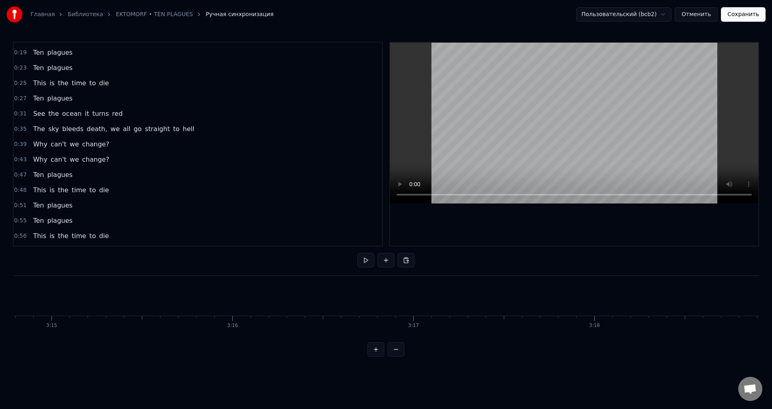
scroll to position [0, 35505]
click at [732, 18] on button "Сохранить" at bounding box center [743, 14] width 45 height 14
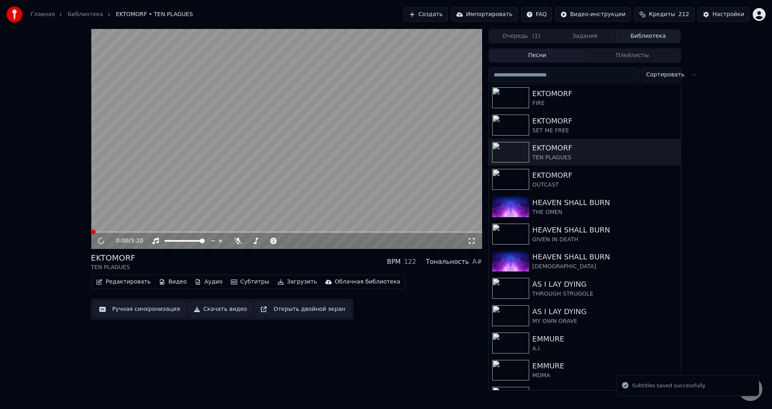
click at [267, 157] on video at bounding box center [286, 139] width 391 height 220
click at [288, 170] on video at bounding box center [286, 139] width 391 height 220
click at [279, 174] on video at bounding box center [286, 139] width 391 height 220
click at [377, 233] on span at bounding box center [286, 232] width 391 height 2
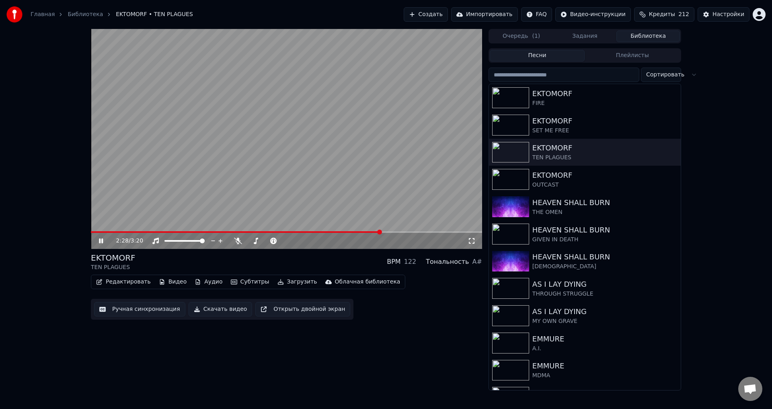
click at [402, 231] on span at bounding box center [286, 232] width 391 height 2
click at [297, 162] on video at bounding box center [286, 139] width 391 height 220
click at [718, 141] on div "3:06 / 3:20 EKTOMORF TEN PLAGUES BPM 122 Тональность A# Редактировать Видео Ауд…" at bounding box center [386, 209] width 772 height 361
click at [287, 344] on div "3:06 / 3:20 EKTOMORF TEN PLAGUES BPM 122 Тональность A# Редактировать Видео Ауд…" at bounding box center [286, 209] width 391 height 361
drag, startPoint x: 765, startPoint y: 186, endPoint x: 755, endPoint y: 172, distance: 16.7
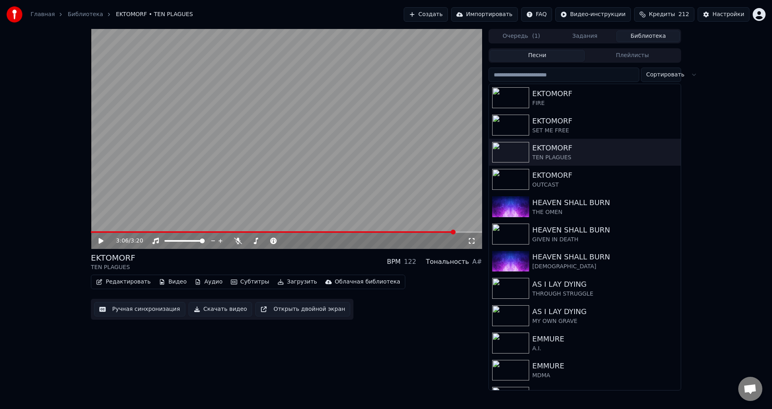
click at [764, 184] on div "3:06 / 3:20 EKTOMORF TEN PLAGUES BPM 122 Тональность A# Редактировать Видео Ауд…" at bounding box center [386, 209] width 772 height 361
click at [669, 178] on icon "button" at bounding box center [673, 179] width 8 height 6
click at [544, 173] on div "EKTOMORF" at bounding box center [600, 175] width 137 height 11
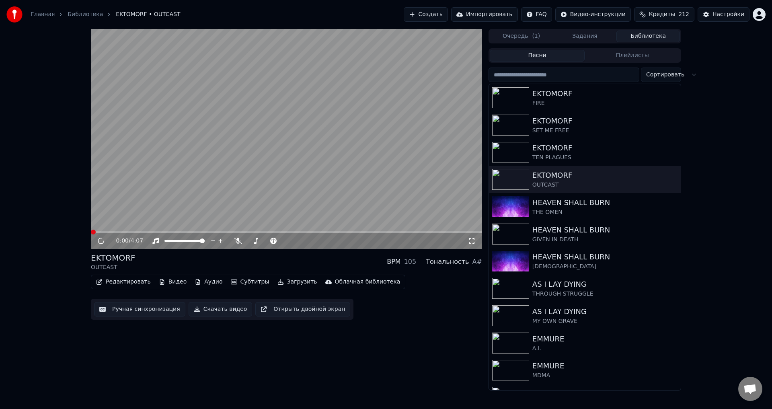
click at [98, 241] on icon at bounding box center [101, 241] width 6 height 6
click at [100, 242] on icon at bounding box center [101, 240] width 4 height 5
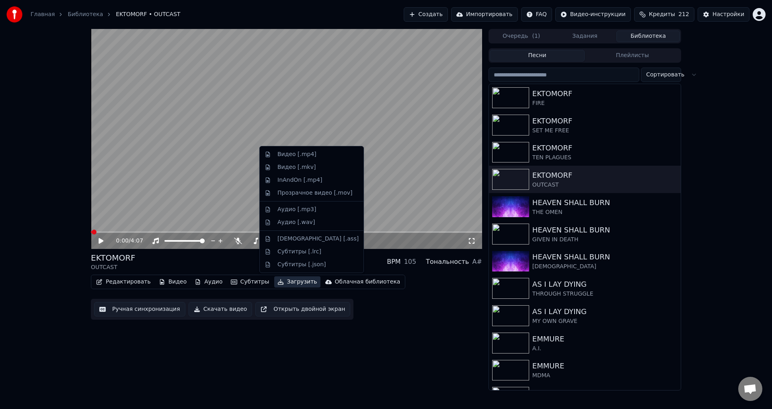
click at [279, 280] on button "Загрузить" at bounding box center [297, 281] width 46 height 11
click at [236, 266] on div "EKTOMORF OUTCAST BPM 105 Тональность A#" at bounding box center [286, 261] width 391 height 19
